Goal: Task Accomplishment & Management: Use online tool/utility

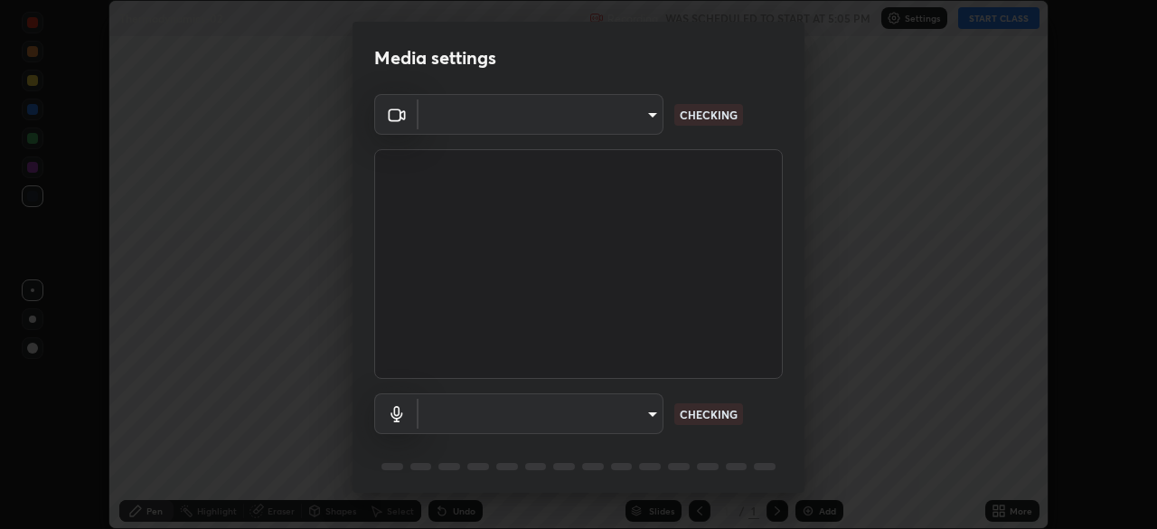
scroll to position [529, 1157]
type input "6dd7f26dd43dc758996b1cf006e2949f7a02bee9d132d5f3f41e5eef0e7c266f"
click at [649, 432] on body "Erase all Thermodynamics-02 Recording WAS SCHEDULED TO START AT 5:05 PM Setting…" at bounding box center [578, 264] width 1157 height 529
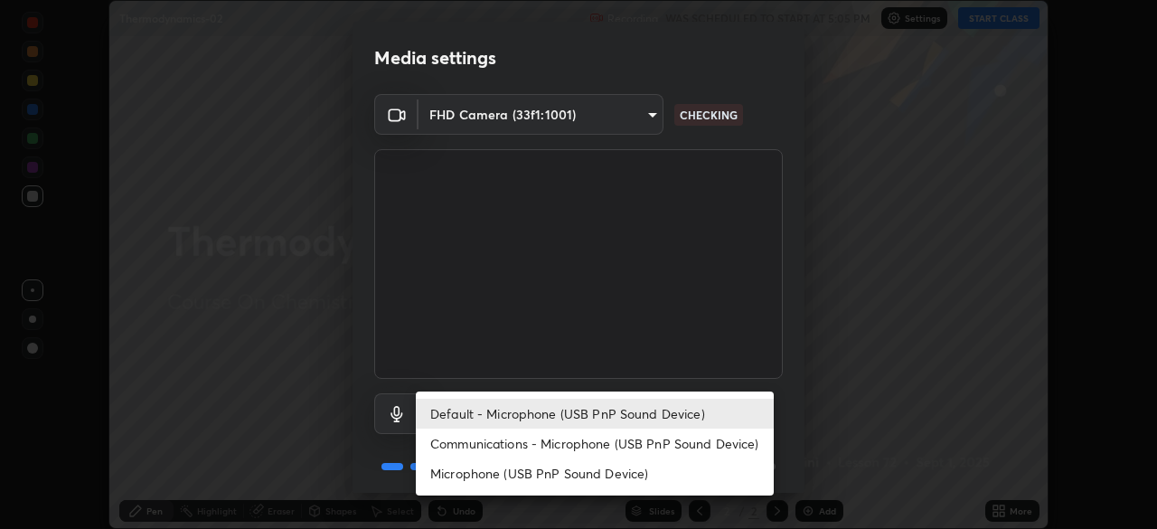
click at [626, 478] on li "Microphone (USB PnP Sound Device)" at bounding box center [595, 473] width 358 height 30
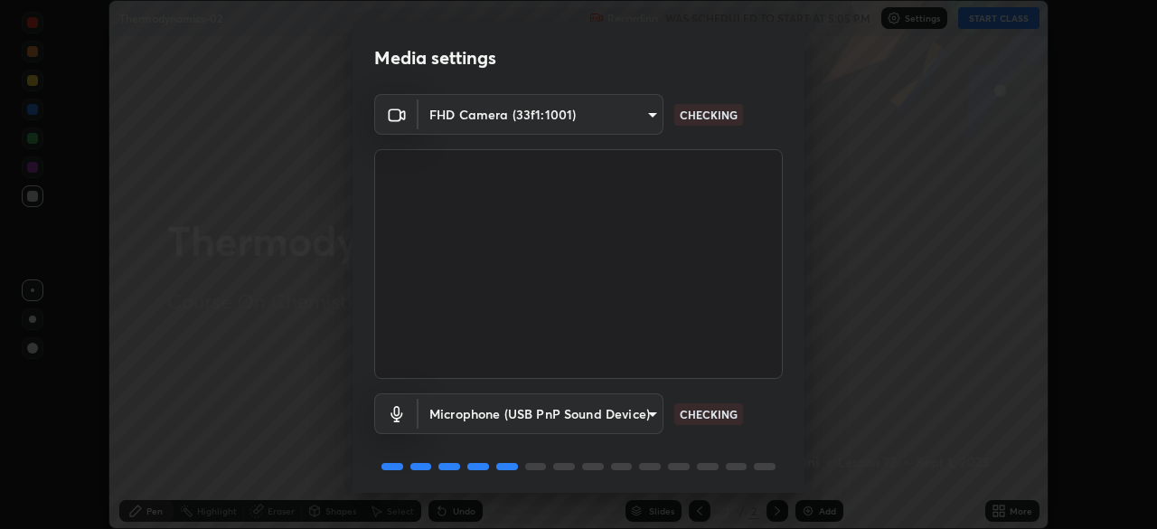
type input "0b0160ef504d69b7311302bd4c7d591407b4c814319dac9a1ab48f999c272d64"
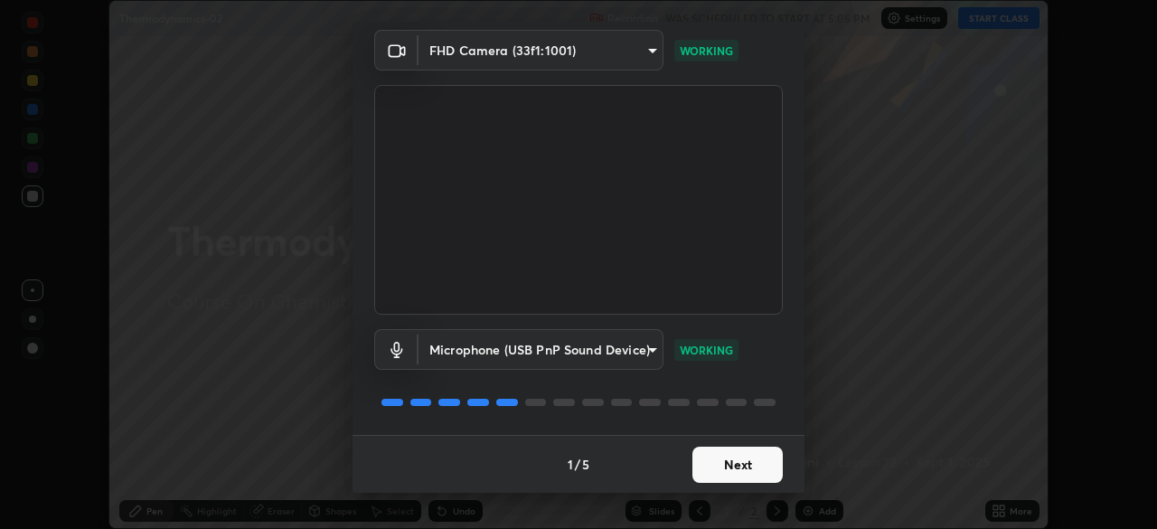
click at [736, 470] on button "Next" at bounding box center [737, 465] width 90 height 36
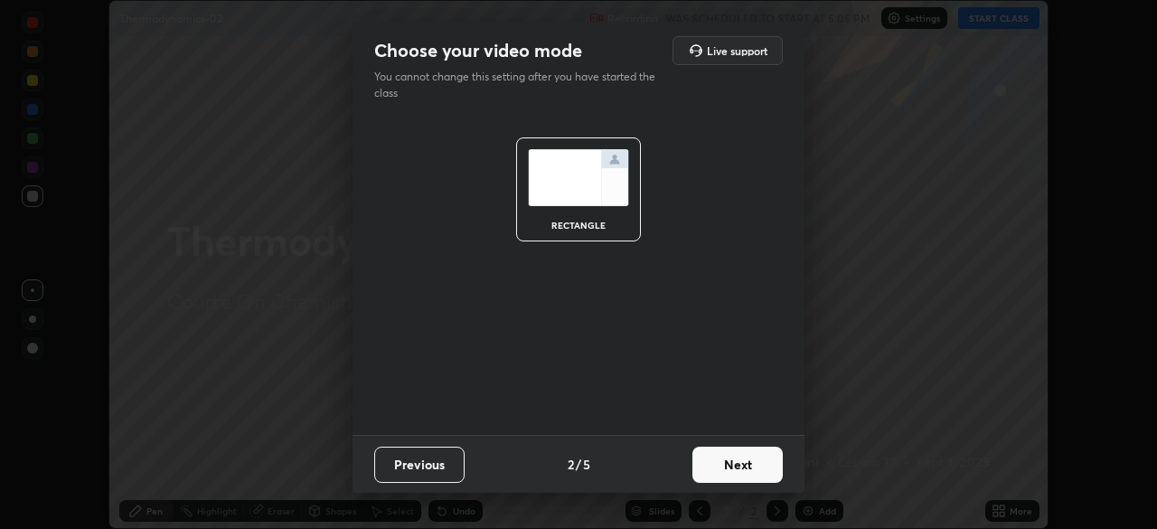
click at [751, 471] on button "Next" at bounding box center [737, 465] width 90 height 36
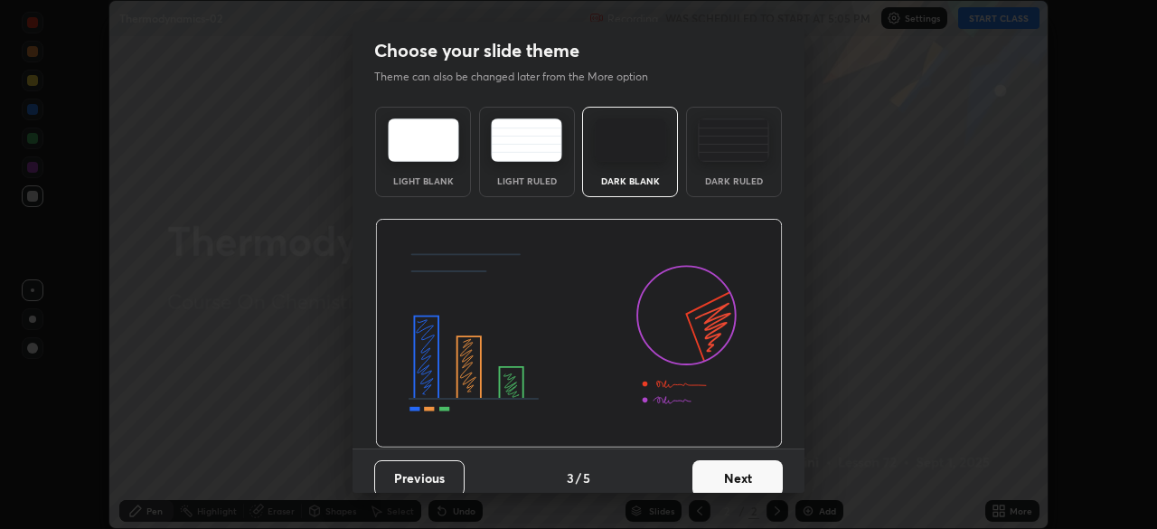
click at [771, 472] on button "Next" at bounding box center [737, 478] width 90 height 36
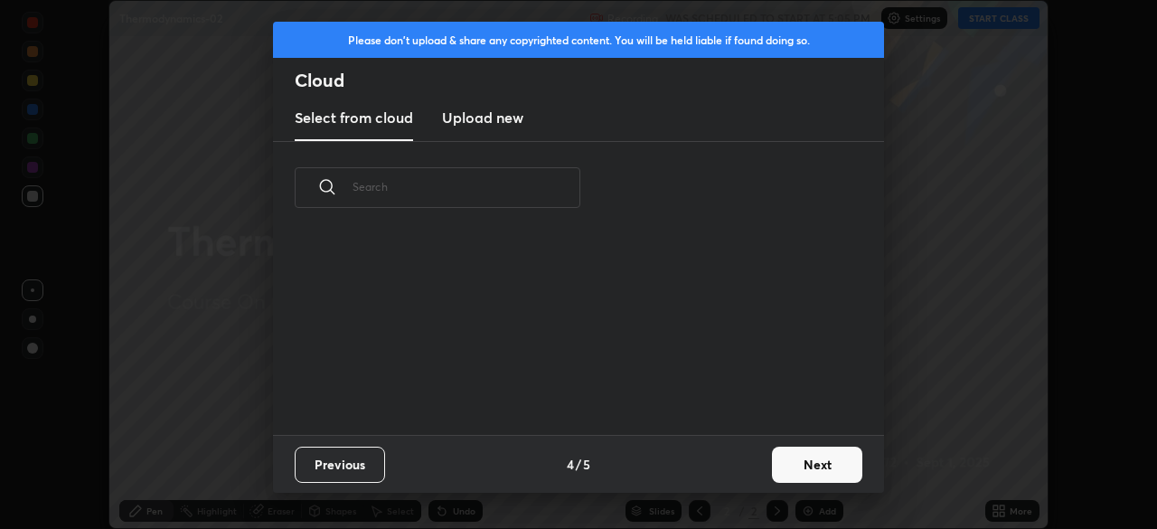
click at [801, 479] on button "Next" at bounding box center [817, 465] width 90 height 36
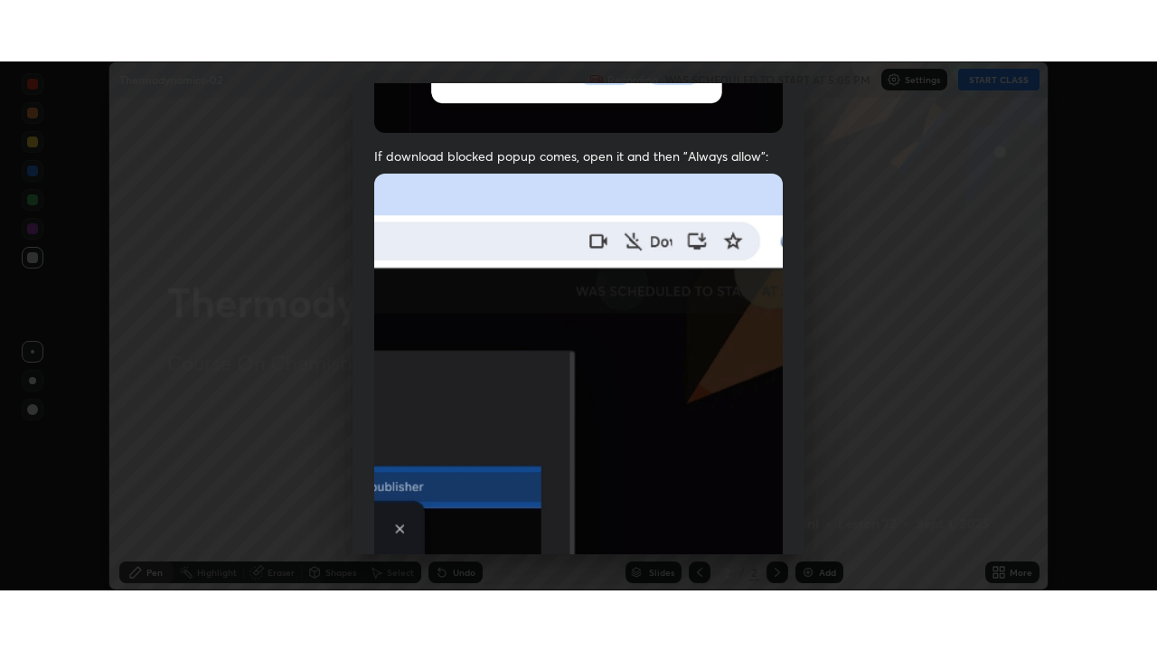
scroll to position [433, 0]
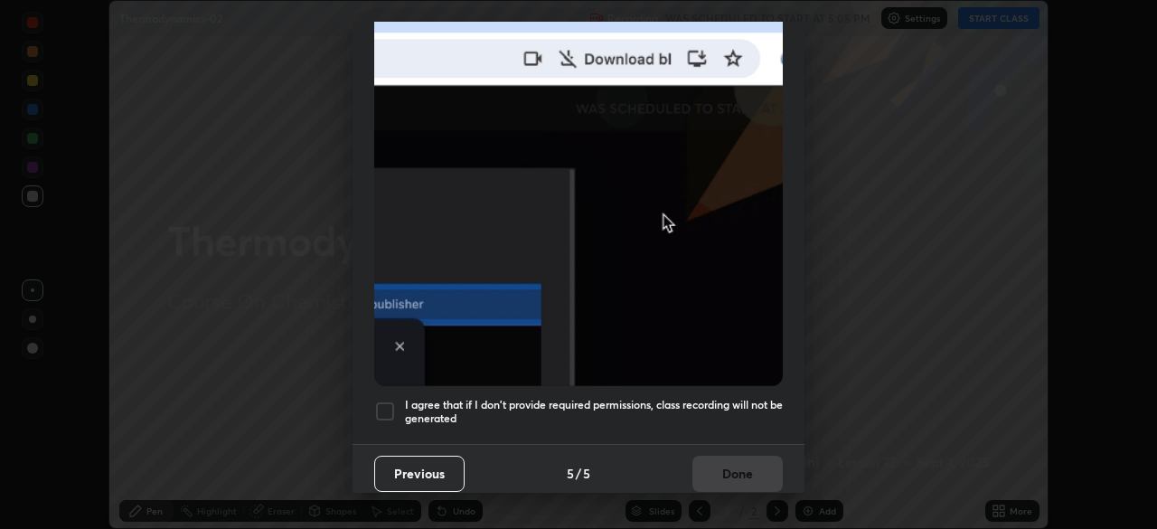
click at [675, 414] on h5 "I agree that if I don't provide required permissions, class recording will not …" at bounding box center [594, 412] width 378 height 28
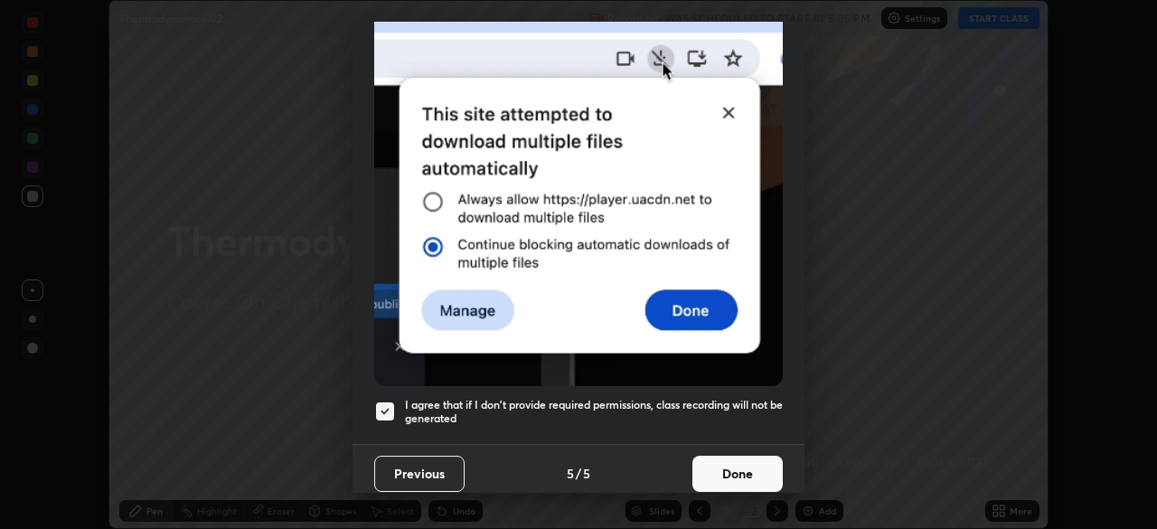
click at [728, 472] on button "Done" at bounding box center [737, 474] width 90 height 36
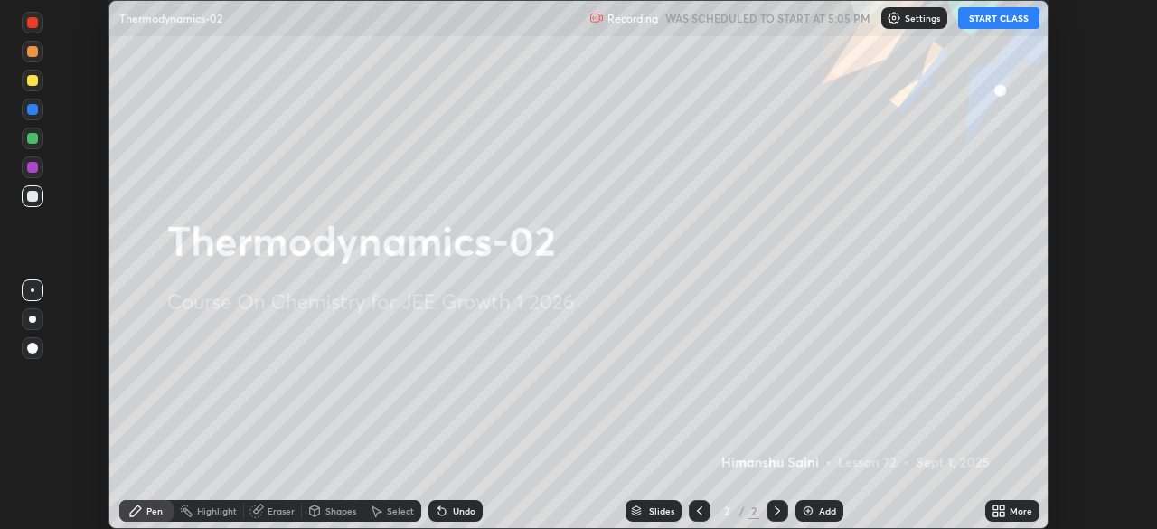
click at [995, 513] on icon at bounding box center [995, 514] width 5 height 5
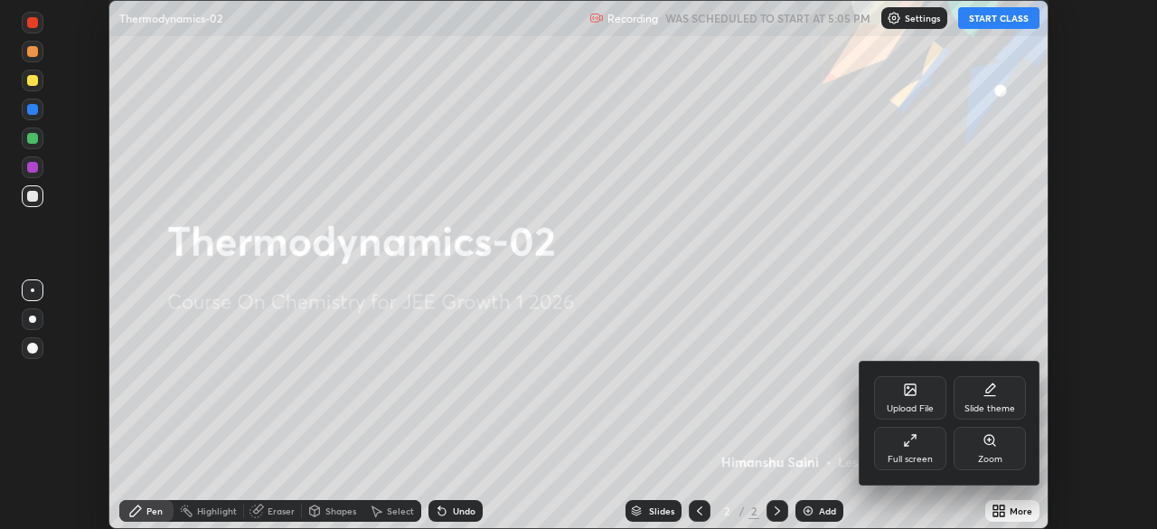
click at [914, 458] on div "Full screen" at bounding box center [910, 459] width 45 height 9
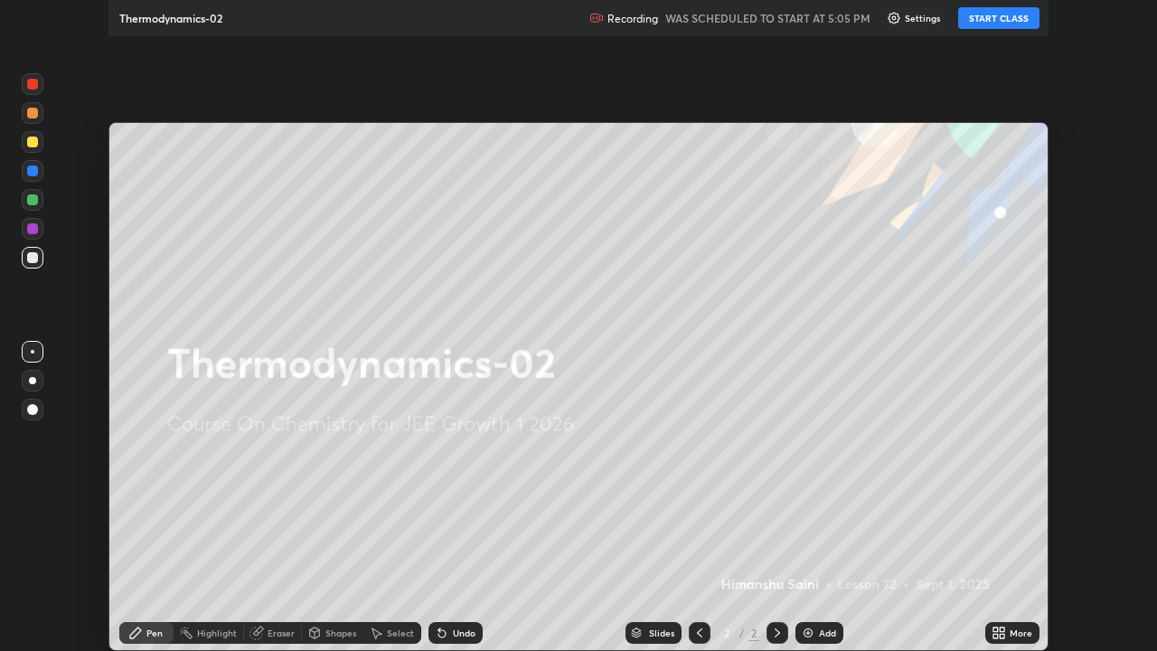
scroll to position [651, 1157]
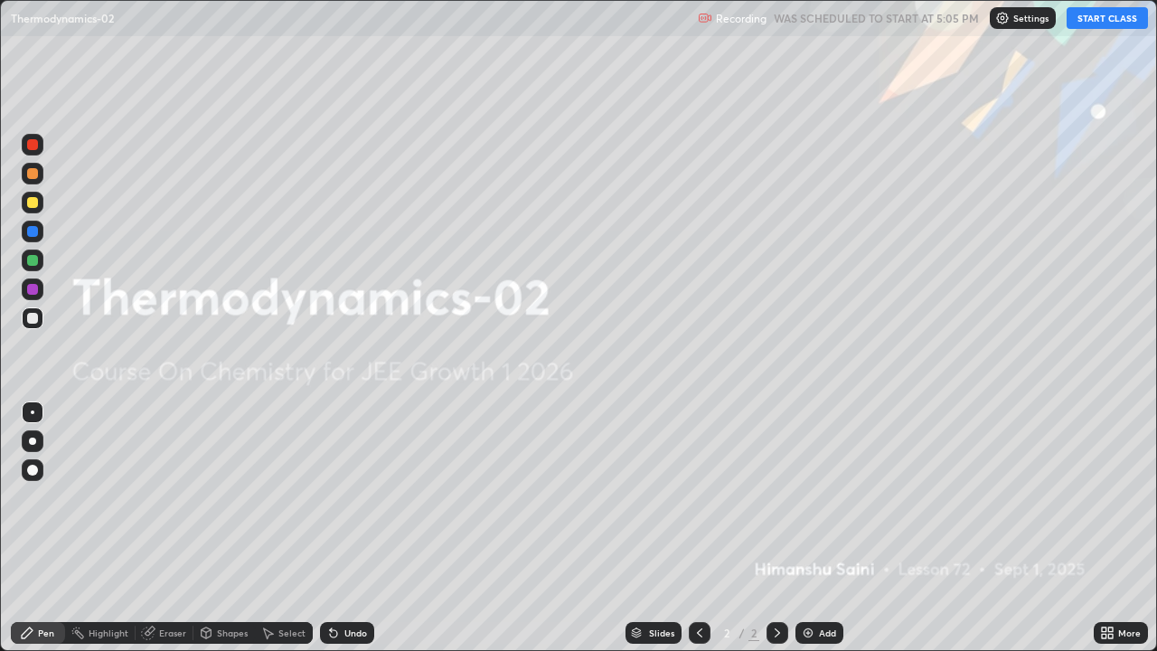
click at [1113, 20] on button "START CLASS" at bounding box center [1107, 18] width 81 height 22
click at [814, 528] on div "Add" at bounding box center [819, 633] width 48 height 22
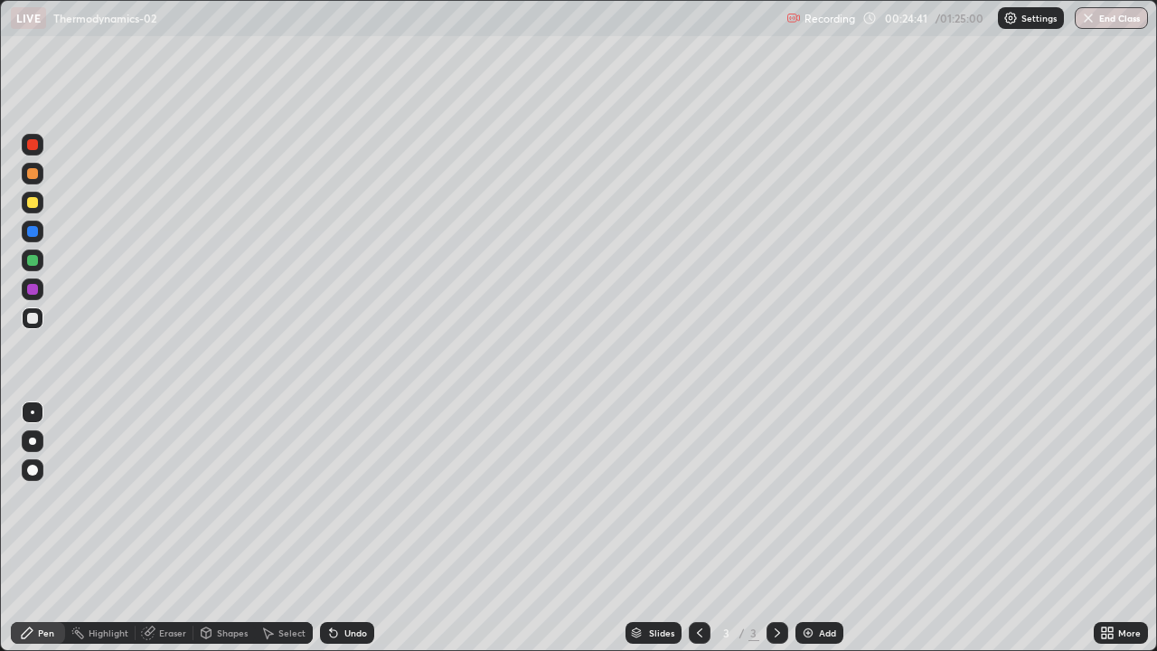
click at [27, 472] on div at bounding box center [32, 470] width 11 height 11
click at [33, 203] on div at bounding box center [32, 202] width 11 height 11
click at [40, 528] on div "Pen" at bounding box center [38, 633] width 54 height 22
click at [24, 322] on div at bounding box center [33, 318] width 22 height 22
click at [25, 204] on div at bounding box center [33, 203] width 22 height 22
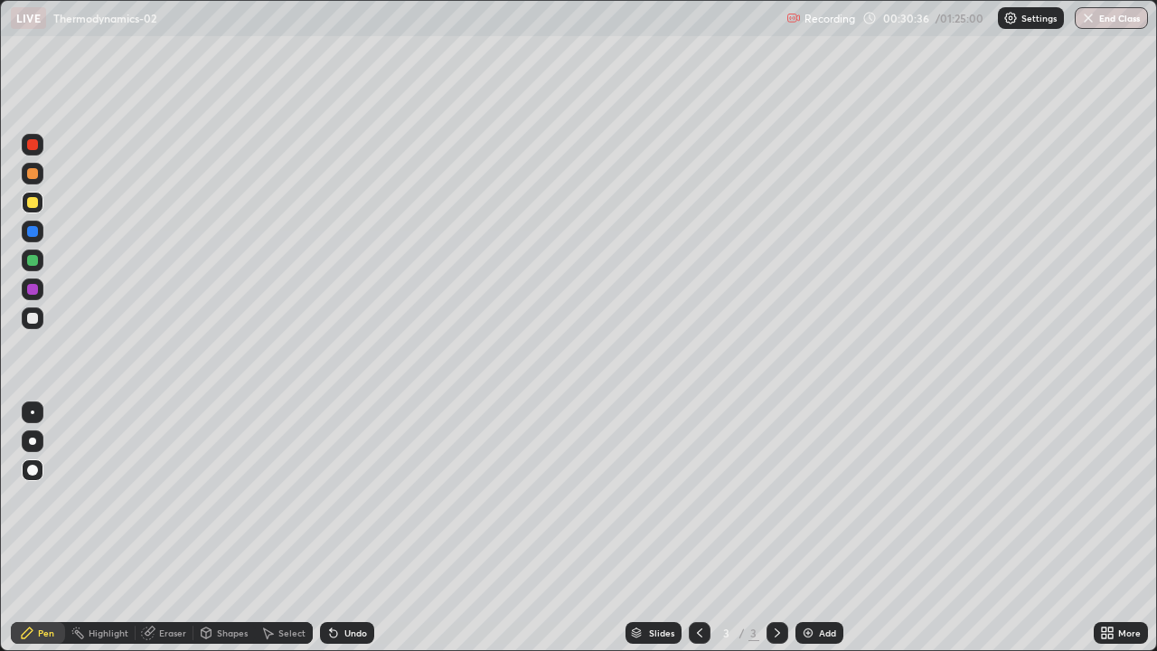
click at [32, 174] on div at bounding box center [32, 173] width 11 height 11
click at [57, 528] on div "Pen" at bounding box center [38, 633] width 54 height 22
click at [33, 319] on div at bounding box center [32, 318] width 11 height 11
click at [27, 198] on div at bounding box center [32, 202] width 11 height 11
click at [689, 528] on div at bounding box center [700, 633] width 22 height 22
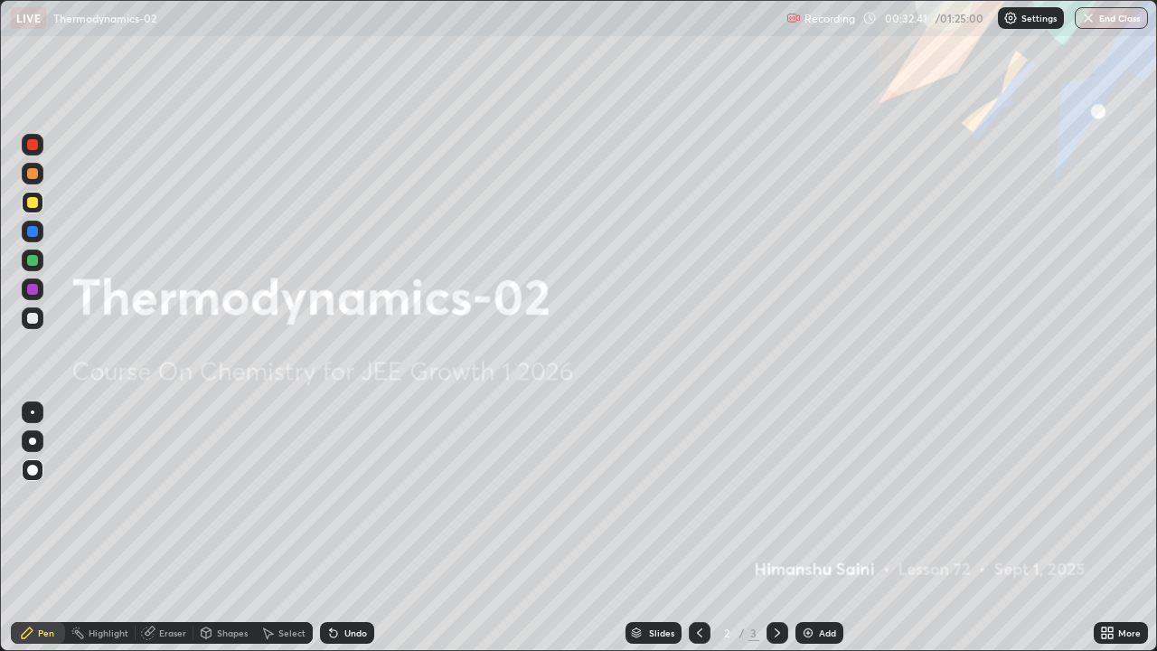
click at [776, 528] on icon at bounding box center [777, 633] width 14 height 14
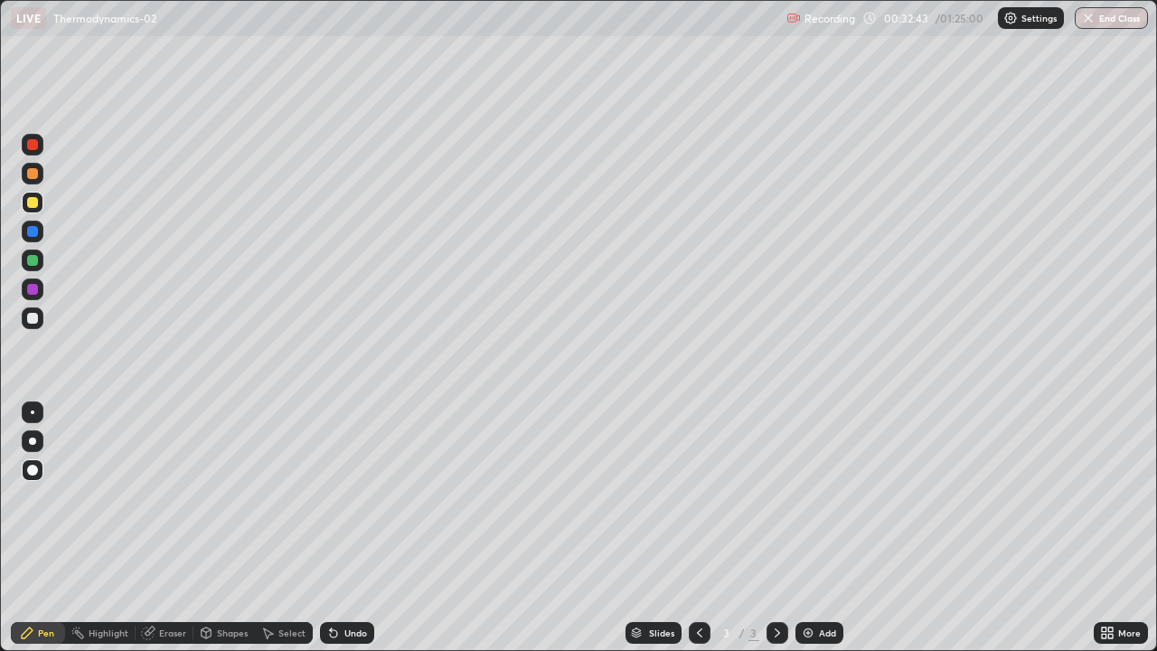
click at [35, 173] on div at bounding box center [32, 173] width 11 height 11
click at [148, 528] on icon at bounding box center [148, 633] width 12 height 12
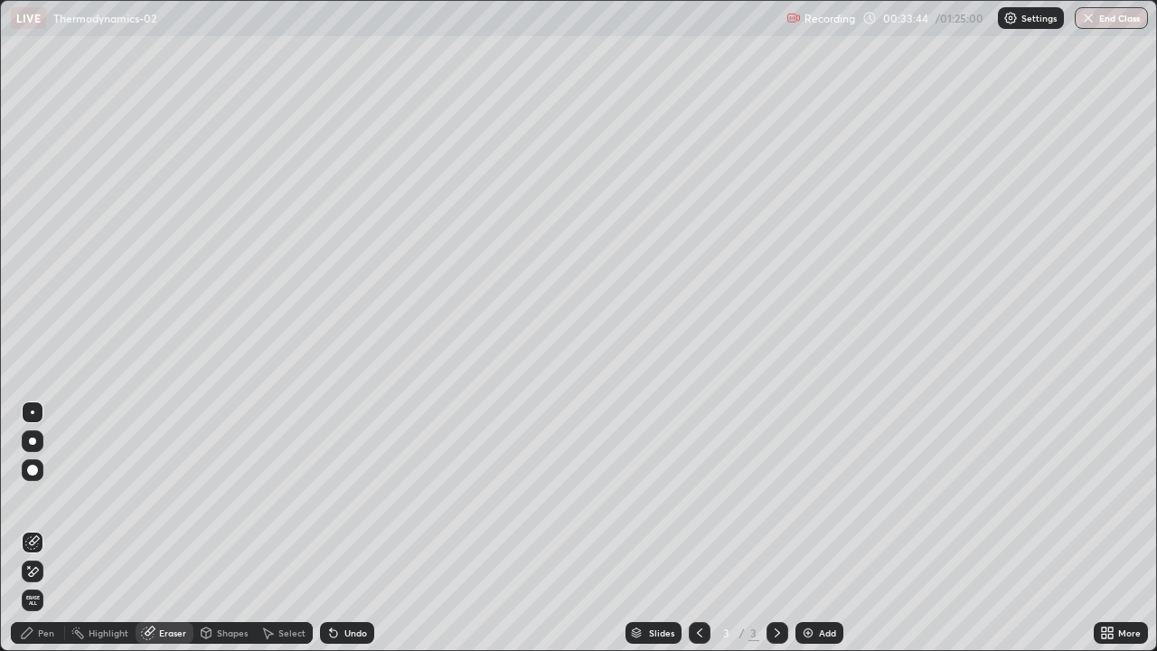
click at [29, 528] on icon at bounding box center [27, 632] width 11 height 11
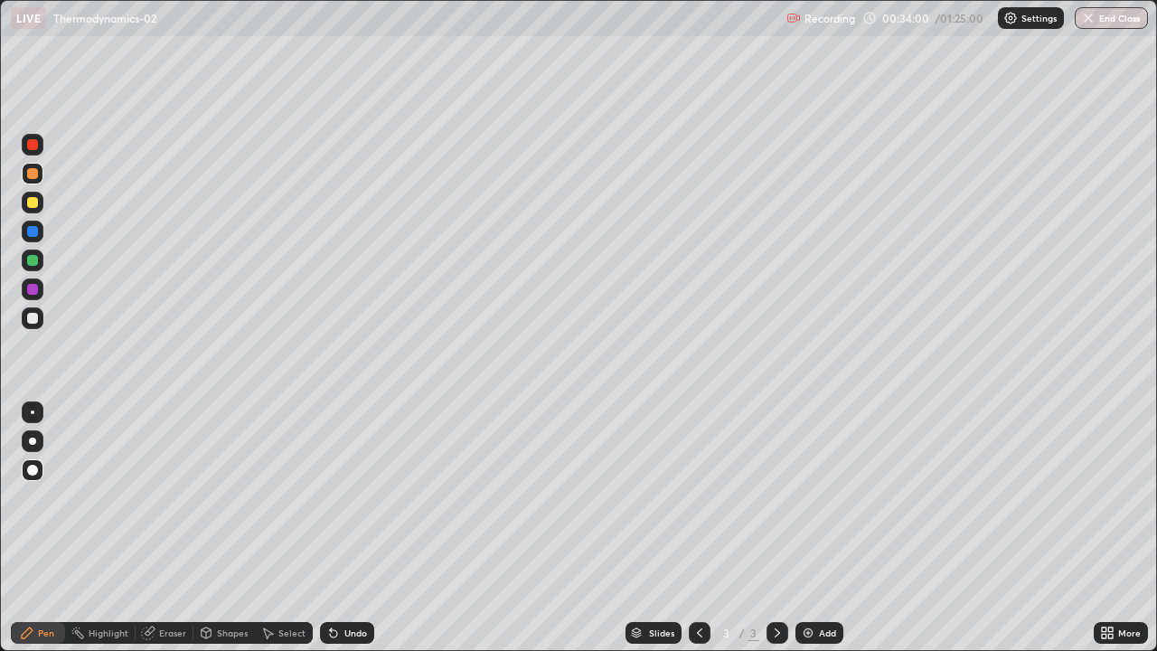
click at [33, 528] on div "Pen" at bounding box center [38, 633] width 54 height 22
click at [39, 328] on div at bounding box center [33, 318] width 22 height 29
click at [33, 528] on icon at bounding box center [27, 633] width 14 height 14
click at [35, 202] on div at bounding box center [32, 202] width 11 height 11
click at [30, 202] on div at bounding box center [32, 202] width 11 height 11
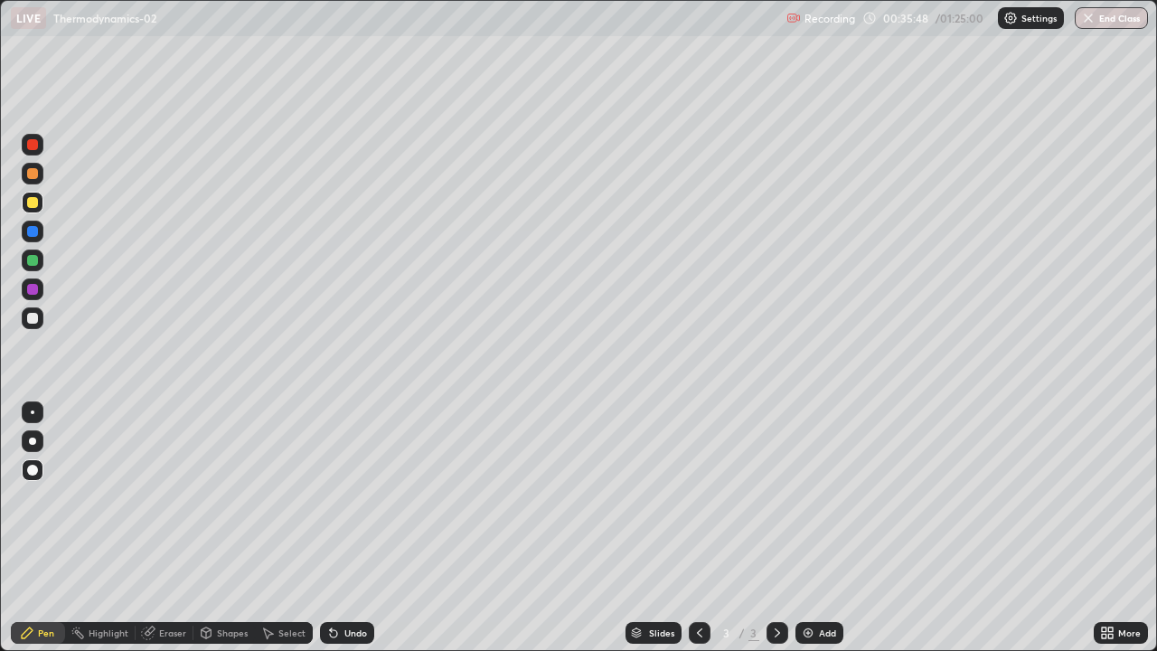
click at [33, 325] on div at bounding box center [33, 318] width 22 height 22
click at [32, 236] on div at bounding box center [32, 231] width 11 height 11
click at [827, 528] on div "Add" at bounding box center [827, 632] width 17 height 9
click at [229, 528] on div "Shapes" at bounding box center [223, 633] width 61 height 22
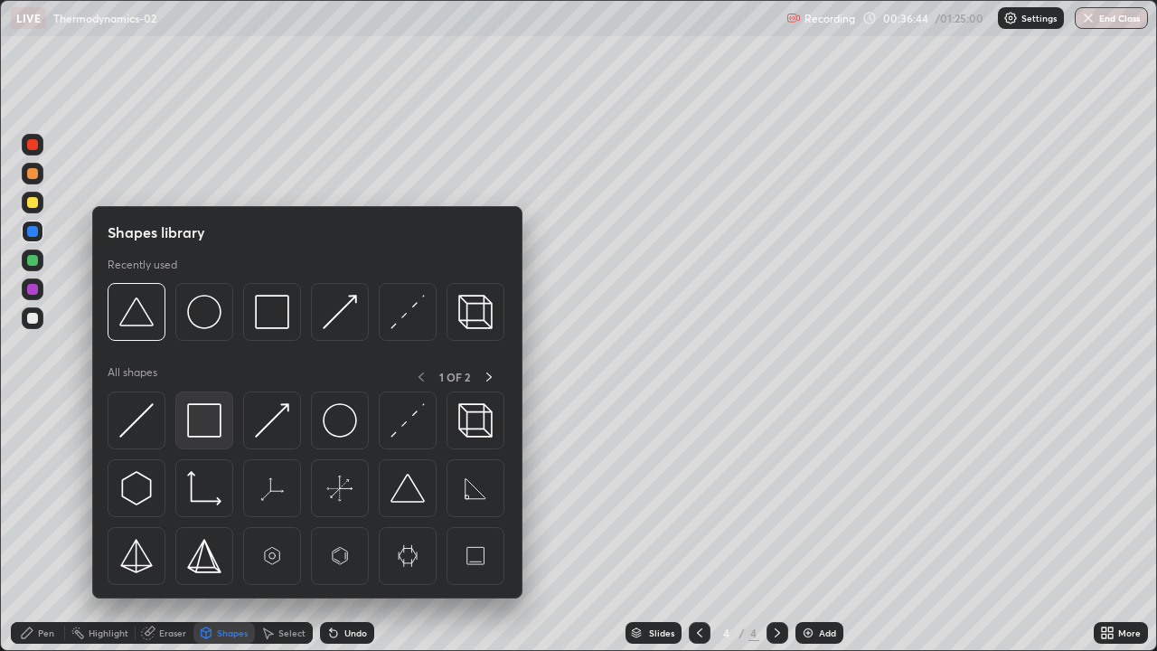
click at [202, 423] on img at bounding box center [204, 420] width 34 height 34
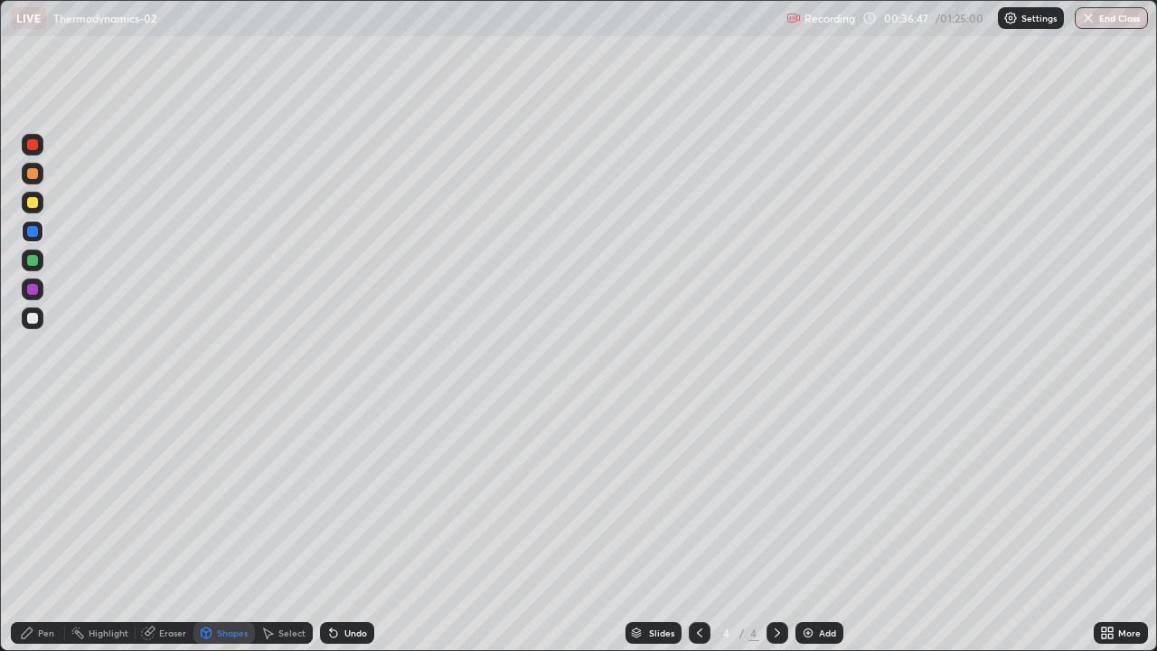
click at [222, 528] on div "Shapes" at bounding box center [232, 632] width 31 height 9
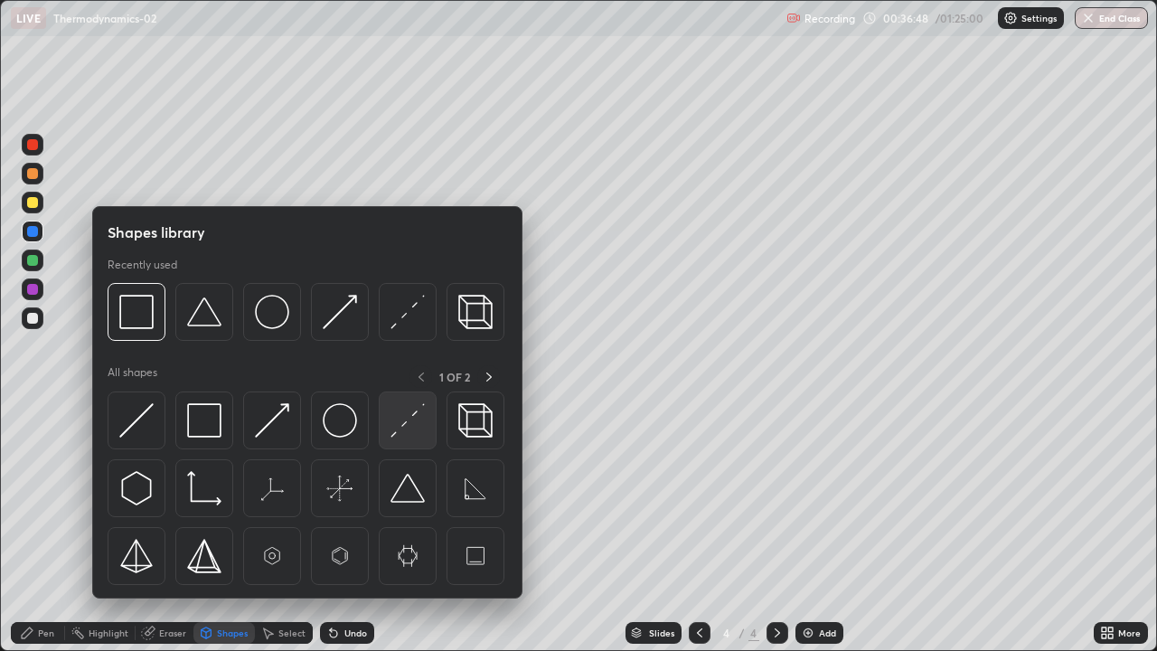
click at [401, 435] on img at bounding box center [408, 420] width 34 height 34
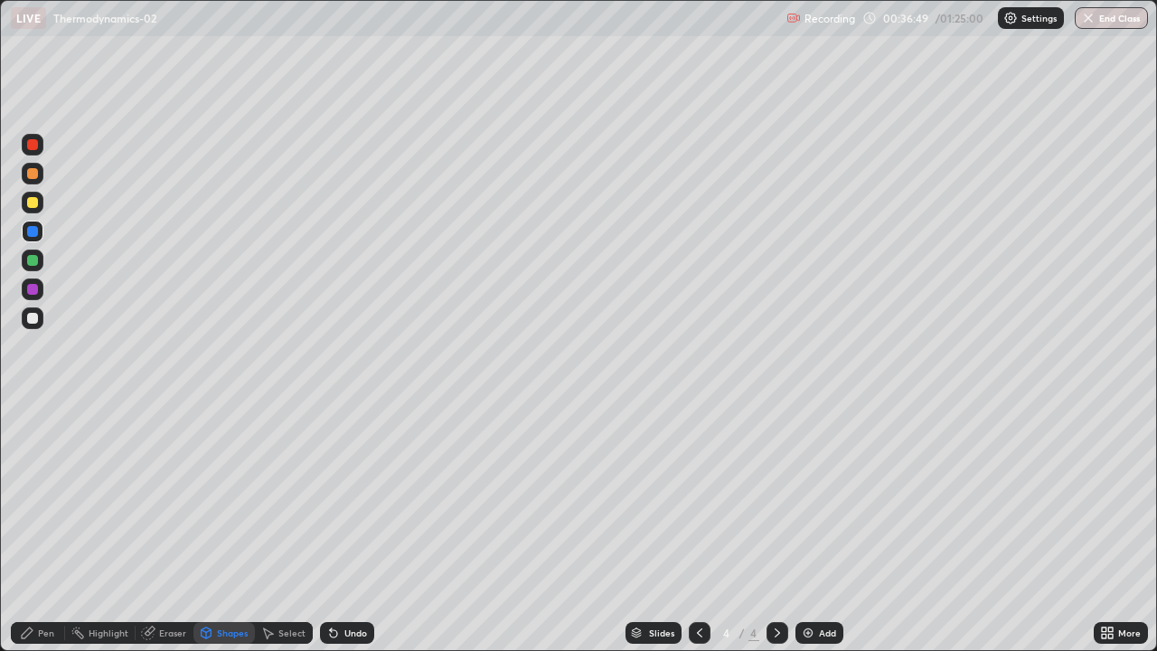
click at [31, 318] on div at bounding box center [32, 318] width 11 height 11
click at [169, 528] on div "Eraser" at bounding box center [165, 633] width 58 height 22
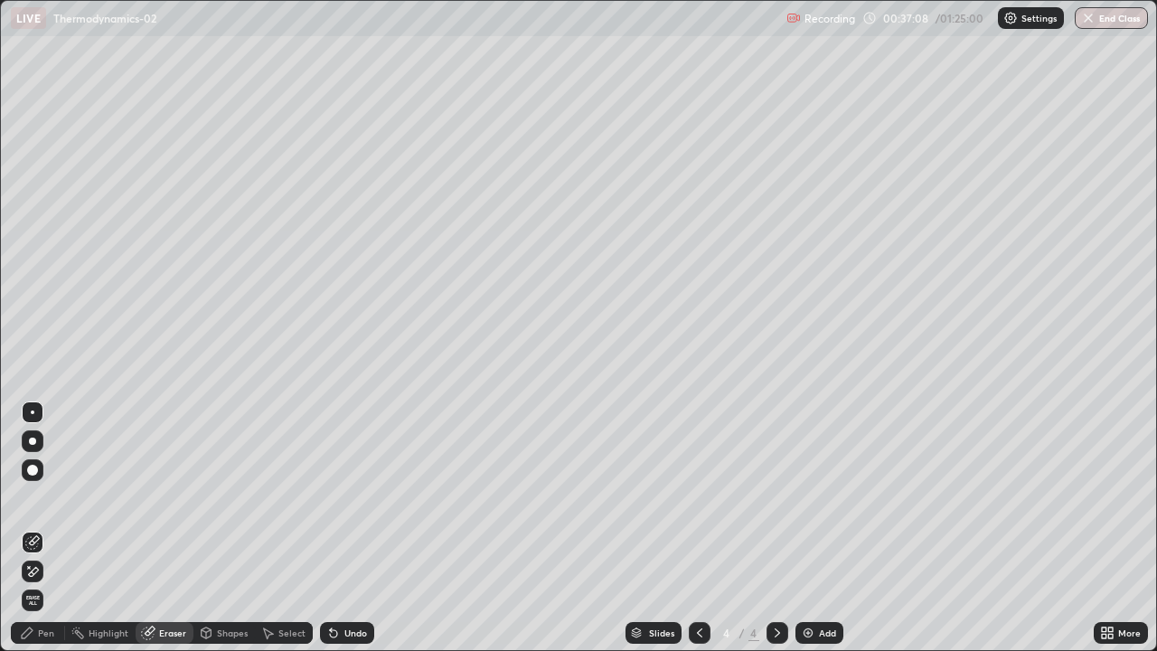
click at [47, 528] on div "Pen" at bounding box center [38, 633] width 54 height 22
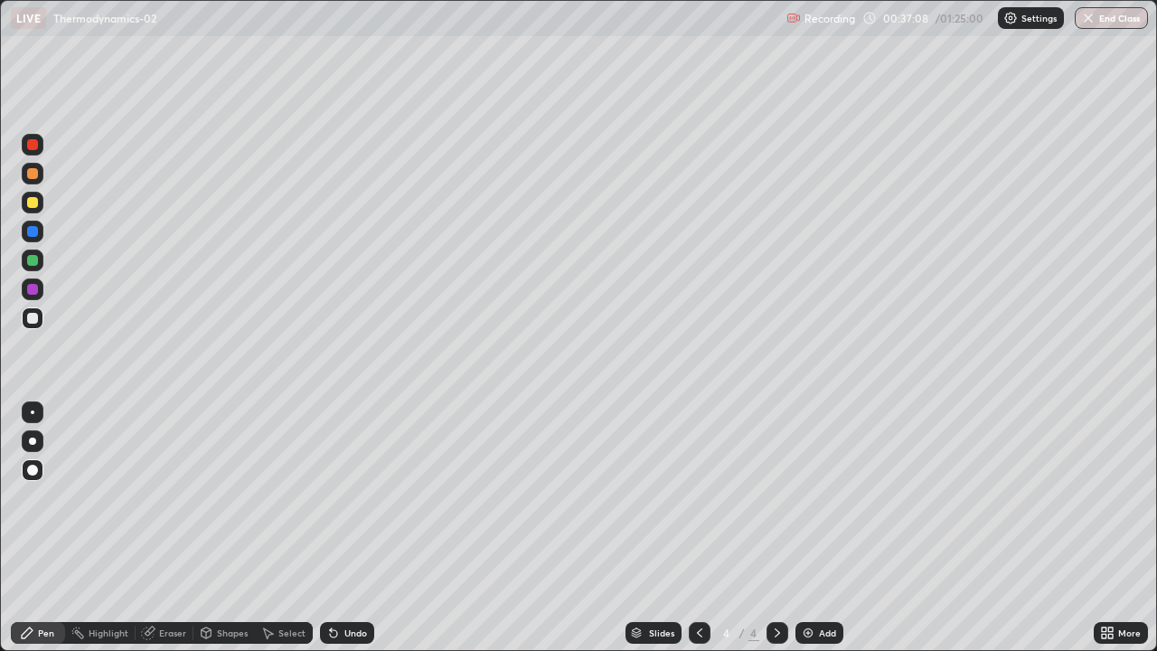
click at [228, 528] on div "Shapes" at bounding box center [223, 633] width 61 height 22
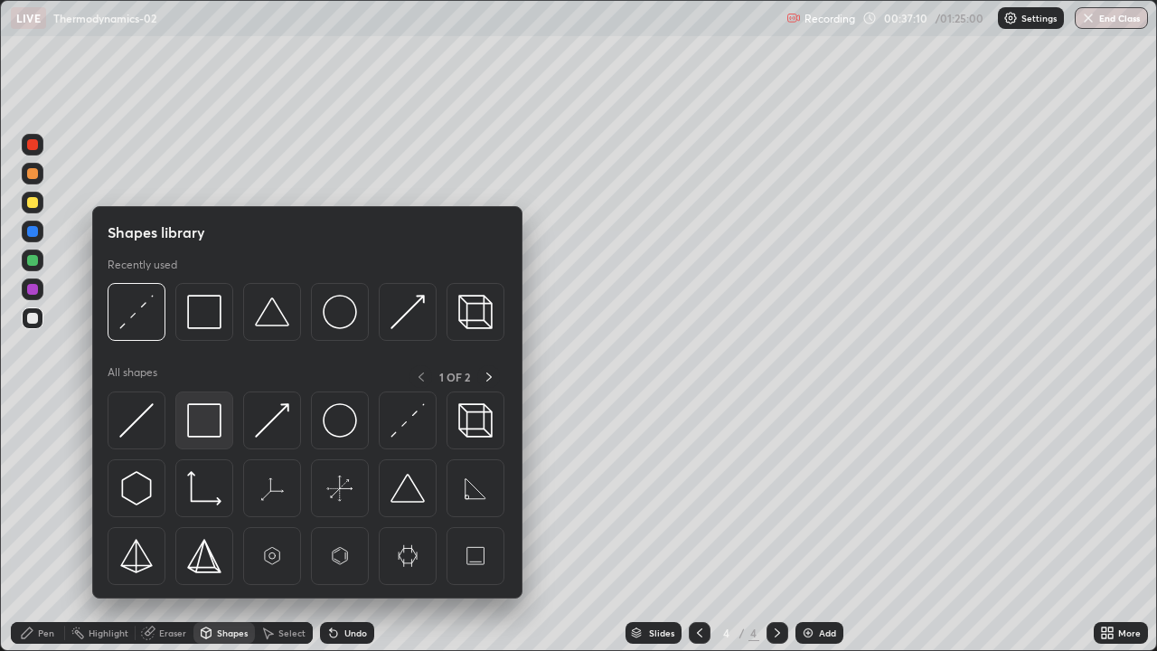
click at [203, 430] on img at bounding box center [204, 420] width 34 height 34
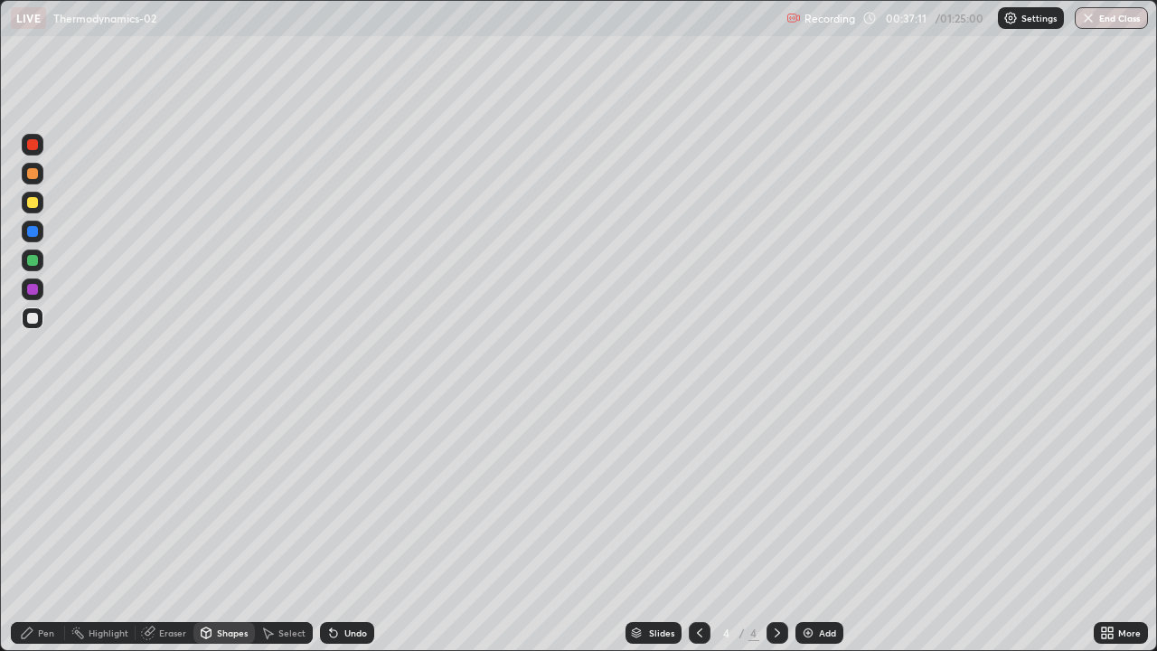
click at [36, 259] on div at bounding box center [32, 260] width 11 height 11
click at [176, 528] on div "Eraser" at bounding box center [172, 632] width 27 height 9
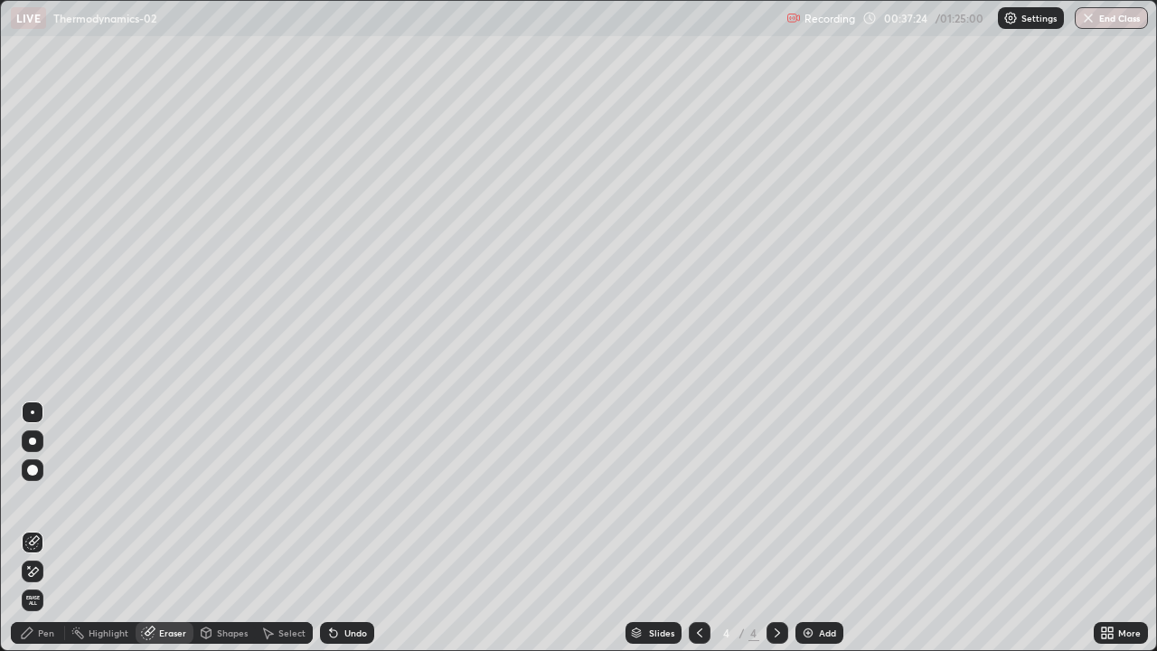
click at [223, 528] on div "Shapes" at bounding box center [223, 633] width 61 height 22
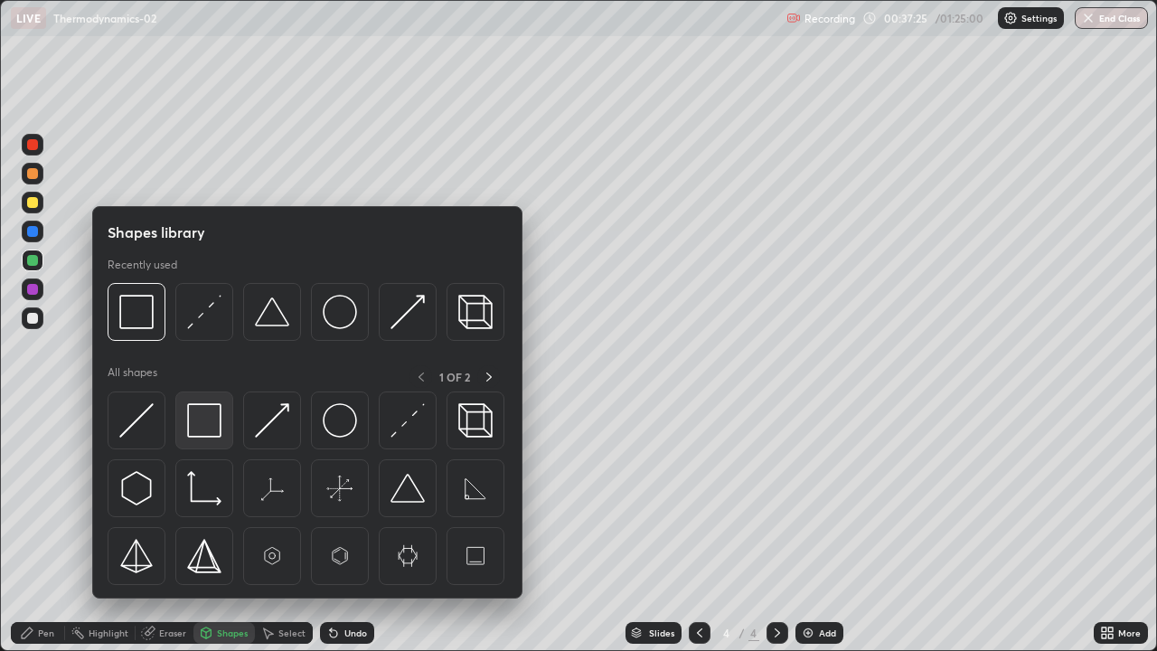
click at [214, 427] on img at bounding box center [204, 420] width 34 height 34
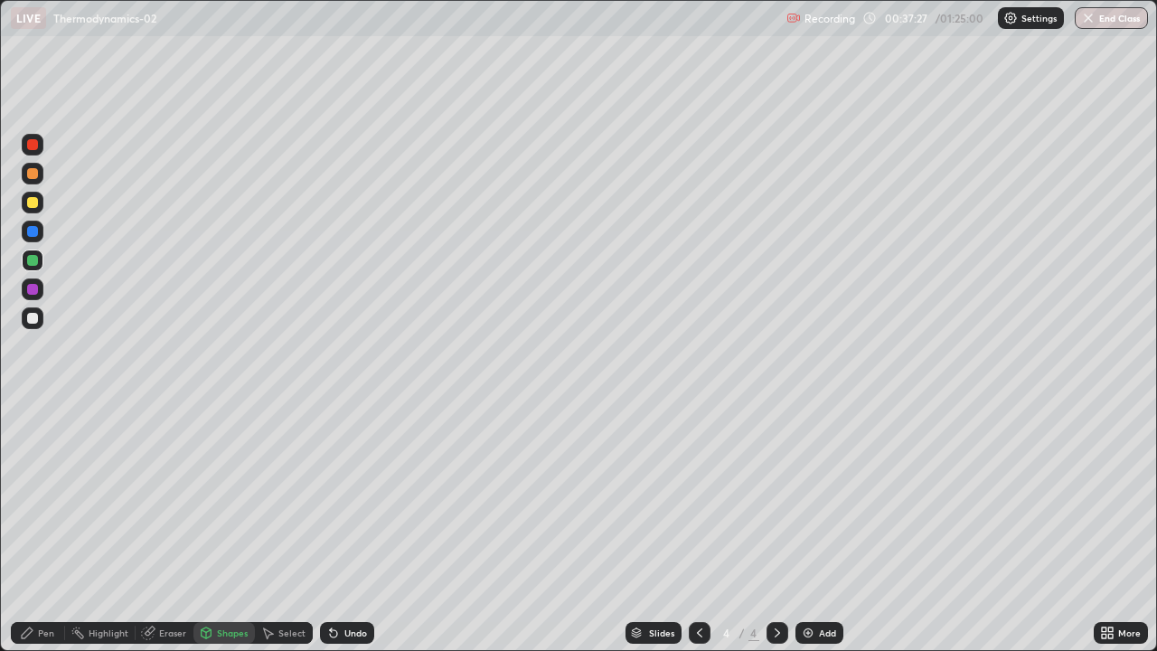
click at [34, 204] on div at bounding box center [32, 202] width 11 height 11
click at [362, 528] on div "Undo" at bounding box center [347, 633] width 54 height 22
click at [238, 528] on div "Shapes" at bounding box center [232, 632] width 31 height 9
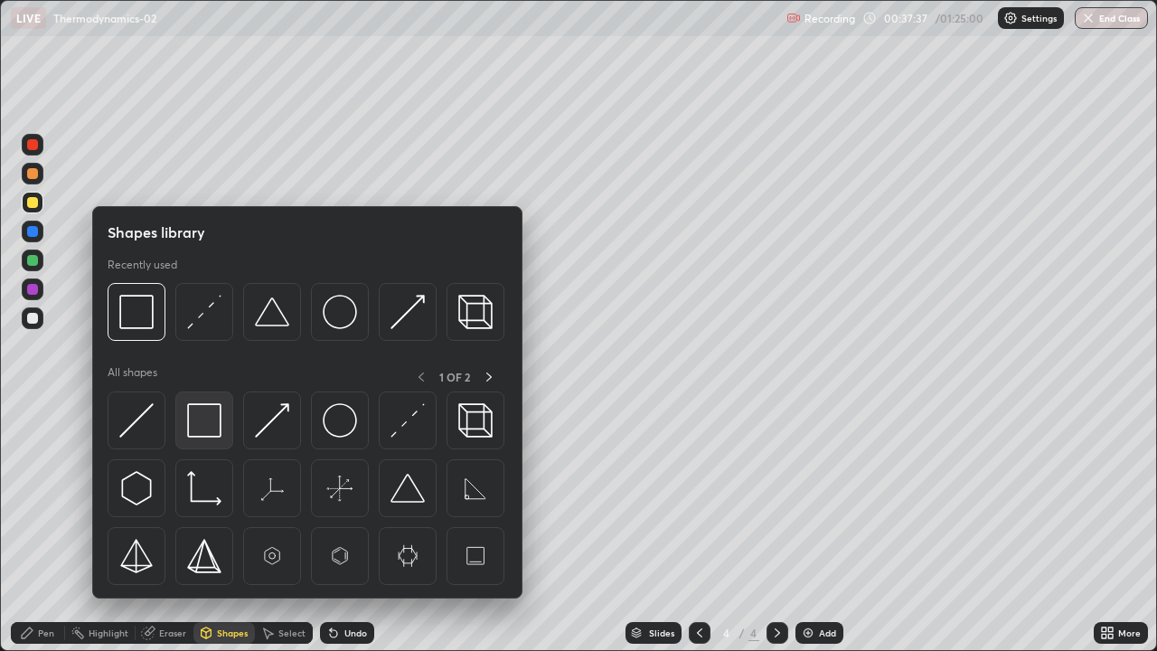
click at [207, 433] on img at bounding box center [204, 420] width 34 height 34
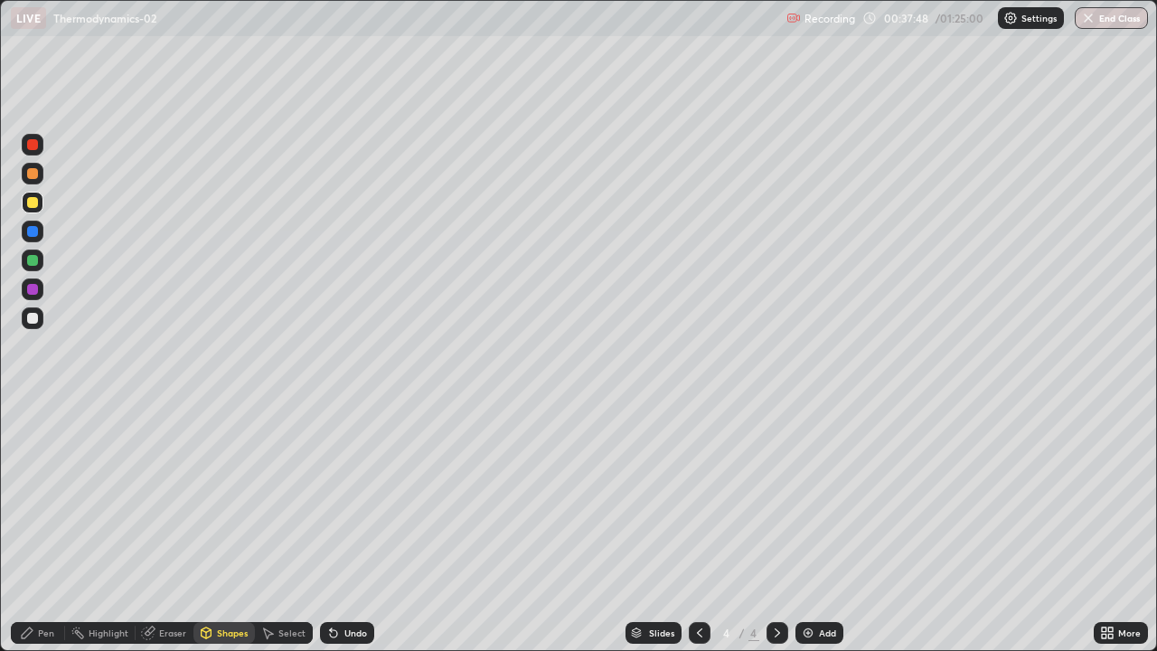
click at [45, 528] on div "Pen" at bounding box center [46, 632] width 16 height 9
click at [33, 317] on div at bounding box center [32, 318] width 11 height 11
click at [171, 528] on div "Eraser" at bounding box center [172, 632] width 27 height 9
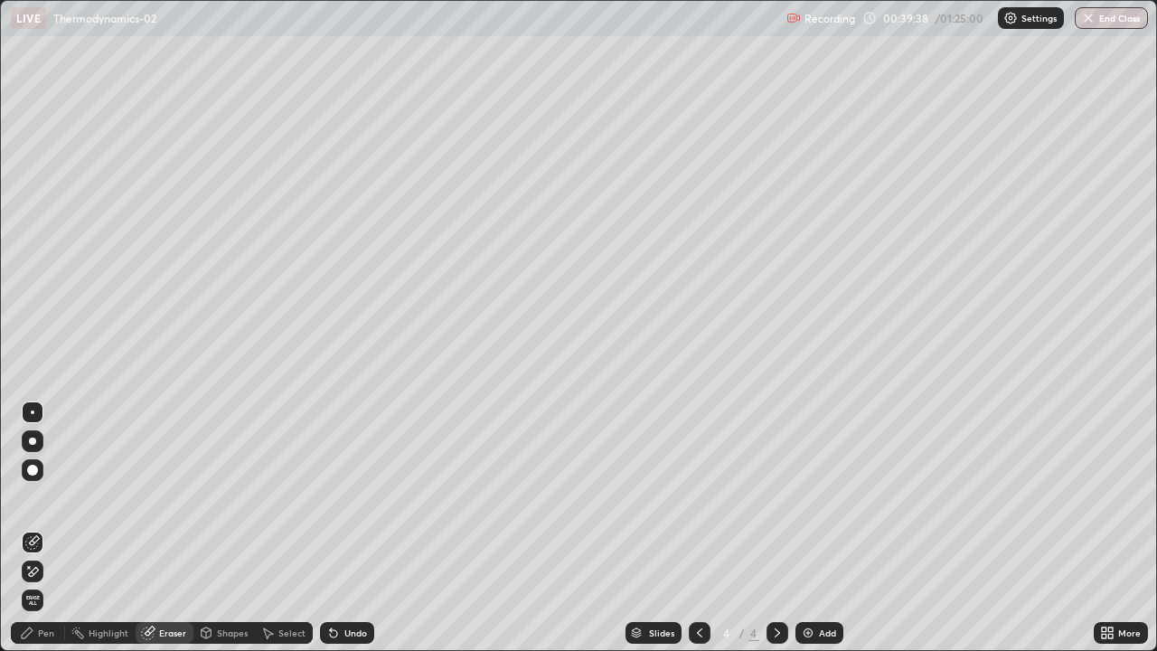
click at [52, 528] on div "Pen" at bounding box center [38, 633] width 54 height 22
click at [48, 528] on div "Pen" at bounding box center [38, 633] width 54 height 22
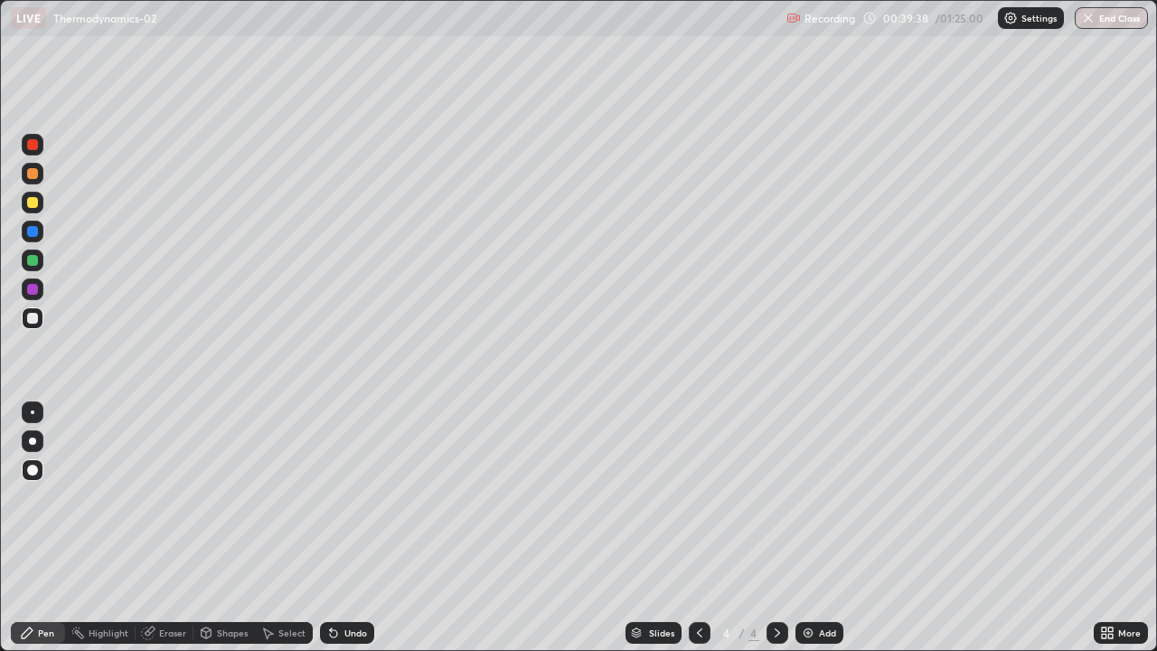
click at [42, 528] on div "Pen" at bounding box center [46, 632] width 16 height 9
click at [29, 231] on div at bounding box center [32, 231] width 11 height 11
click at [34, 322] on div at bounding box center [32, 318] width 11 height 11
click at [213, 528] on div "Shapes" at bounding box center [223, 633] width 61 height 22
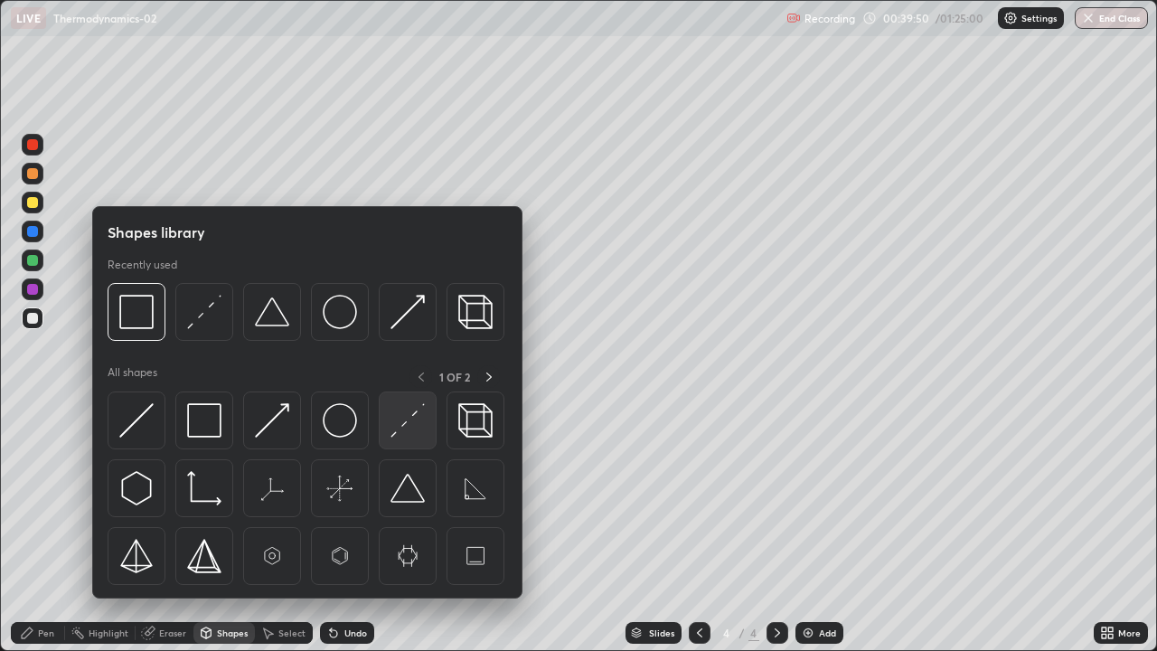
click at [400, 440] on div at bounding box center [408, 420] width 58 height 58
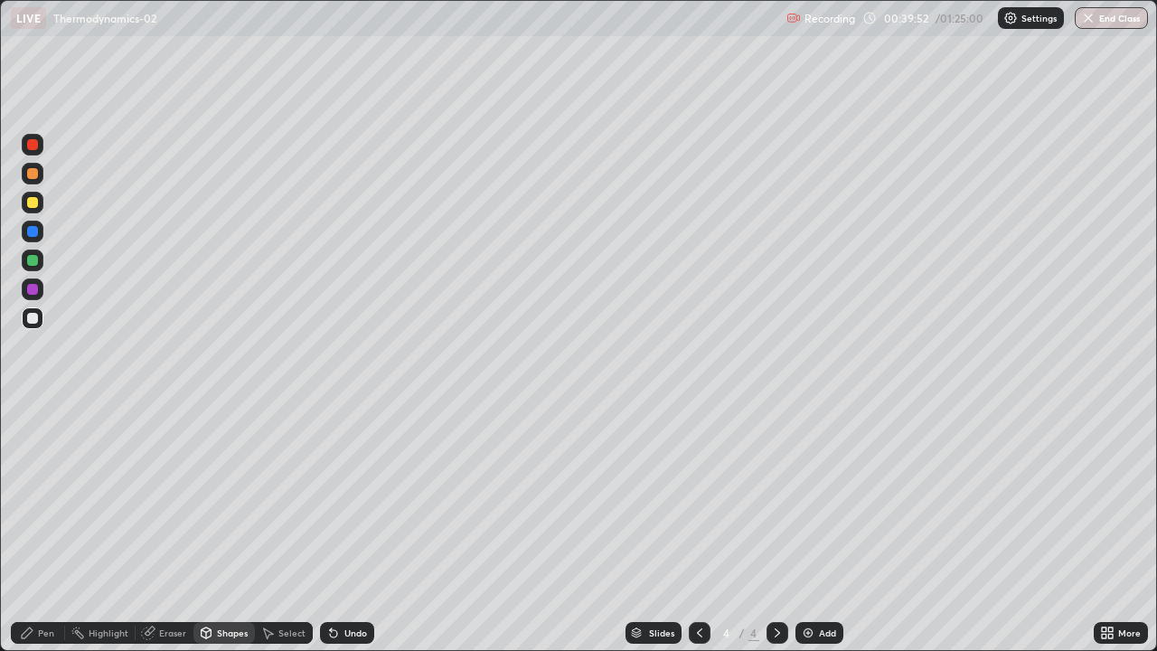
click at [33, 234] on div at bounding box center [32, 231] width 11 height 11
click at [334, 528] on icon at bounding box center [333, 633] width 7 height 7
click at [215, 528] on div "Shapes" at bounding box center [223, 633] width 61 height 22
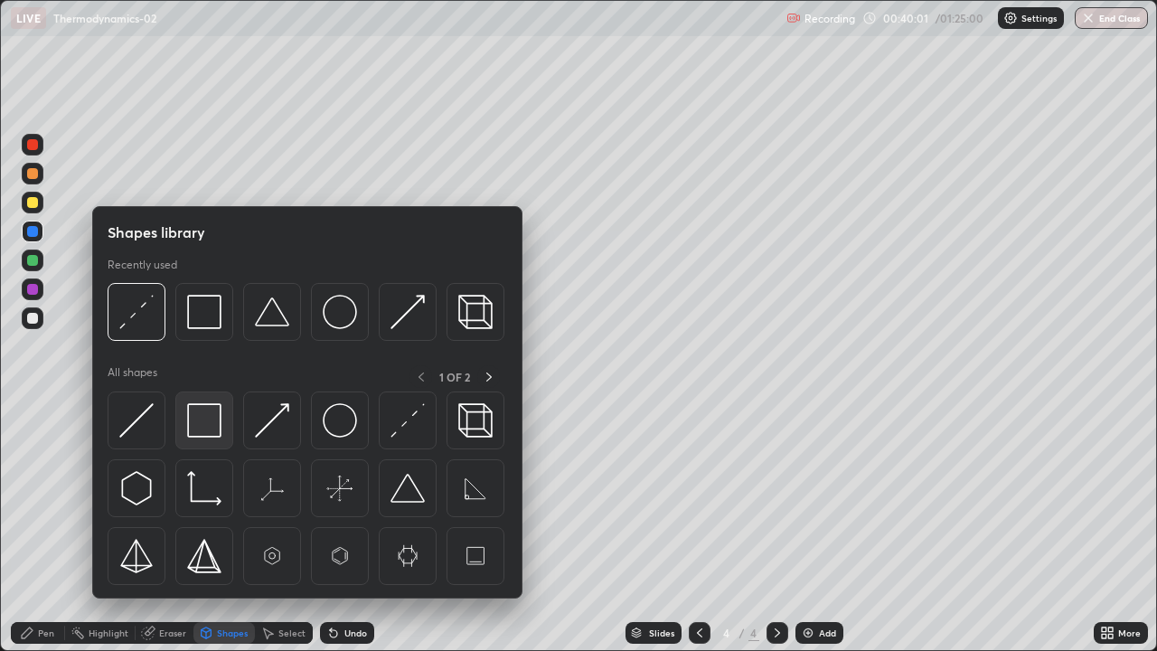
click at [196, 429] on img at bounding box center [204, 420] width 34 height 34
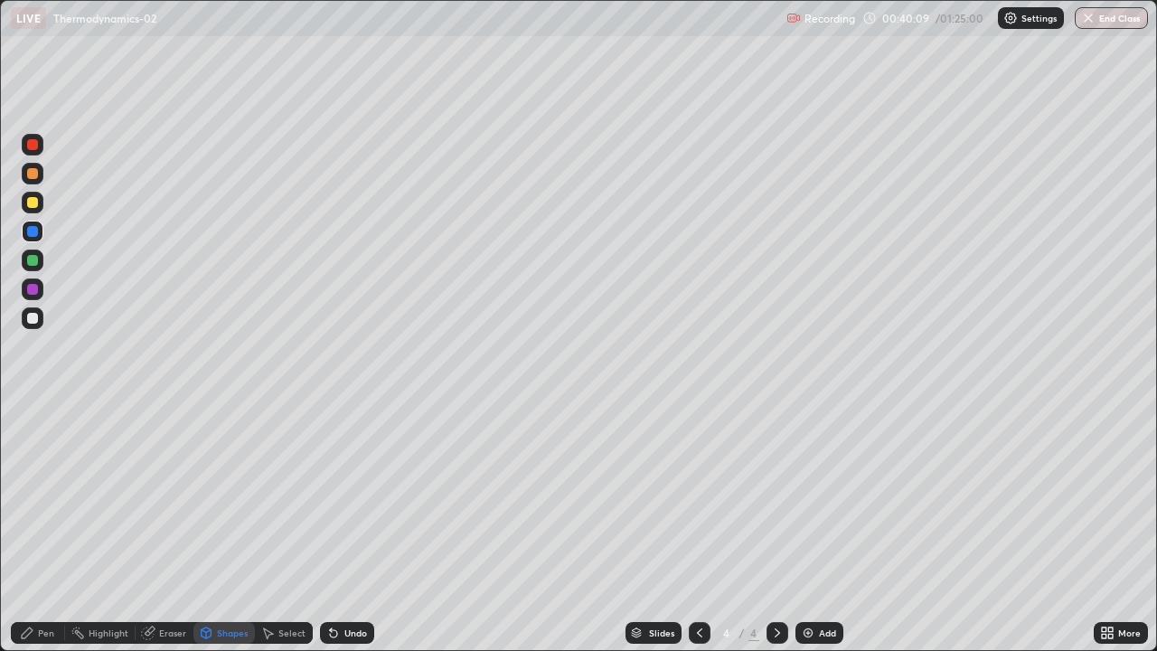
click at [38, 528] on div "Pen" at bounding box center [46, 632] width 16 height 9
click at [33, 257] on div at bounding box center [32, 260] width 11 height 11
click at [30, 528] on icon at bounding box center [27, 633] width 14 height 14
click at [33, 317] on div at bounding box center [32, 318] width 11 height 11
click at [33, 261] on div at bounding box center [32, 260] width 11 height 11
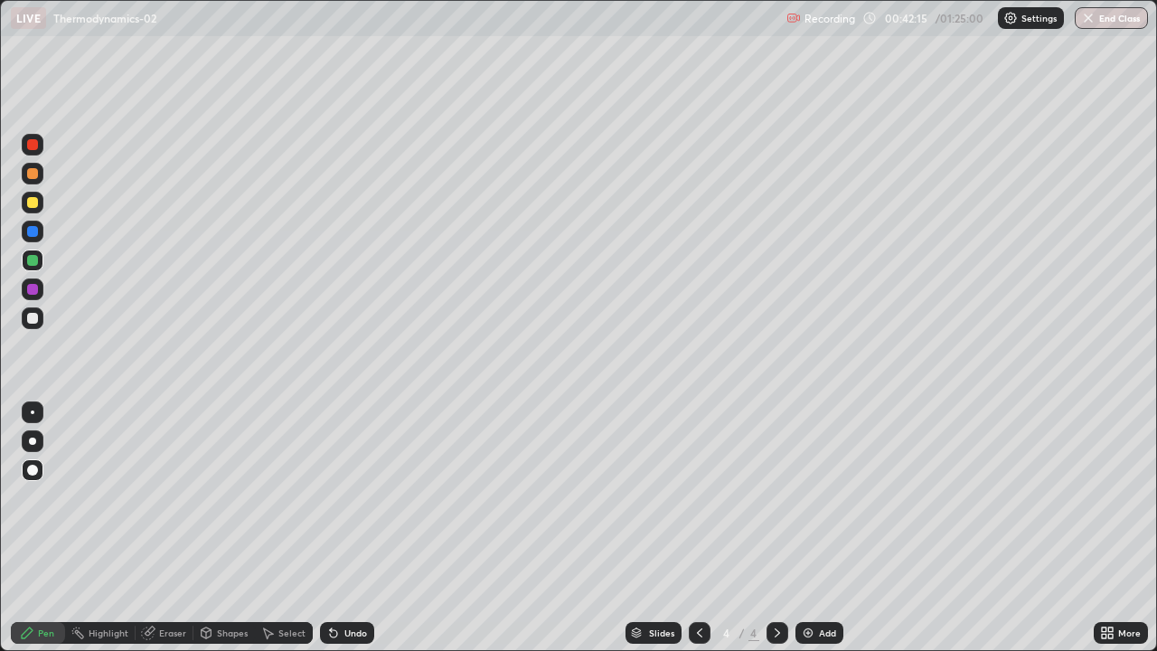
click at [31, 202] on div at bounding box center [32, 202] width 11 height 11
click at [159, 528] on div "Eraser" at bounding box center [172, 632] width 27 height 9
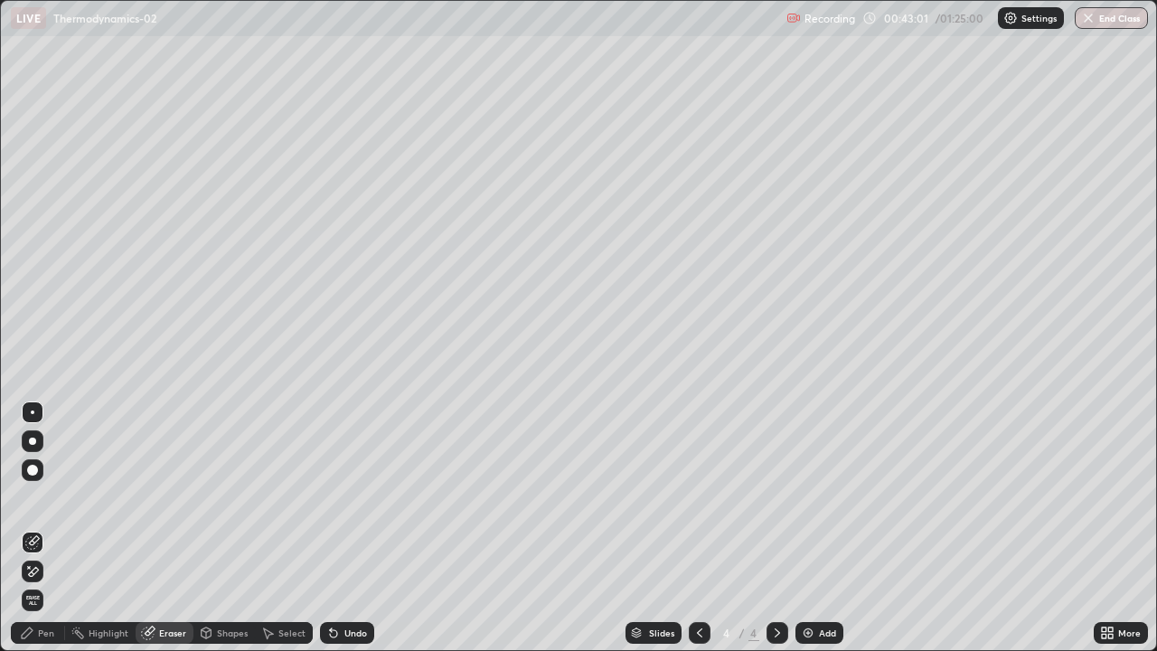
click at [39, 528] on div "Pen" at bounding box center [46, 632] width 16 height 9
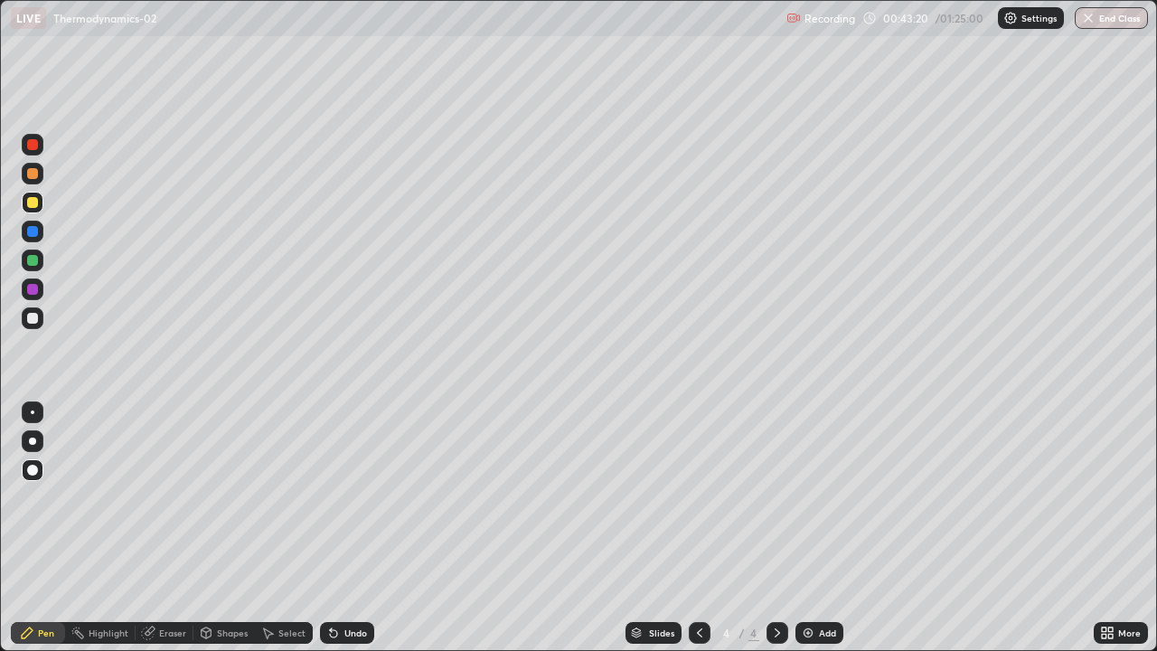
click at [32, 320] on div at bounding box center [32, 318] width 11 height 11
click at [353, 528] on div "Undo" at bounding box center [355, 632] width 23 height 9
click at [820, 528] on div "Add" at bounding box center [827, 632] width 17 height 9
click at [30, 205] on div at bounding box center [32, 202] width 11 height 11
click at [340, 528] on div "Undo" at bounding box center [347, 633] width 54 height 22
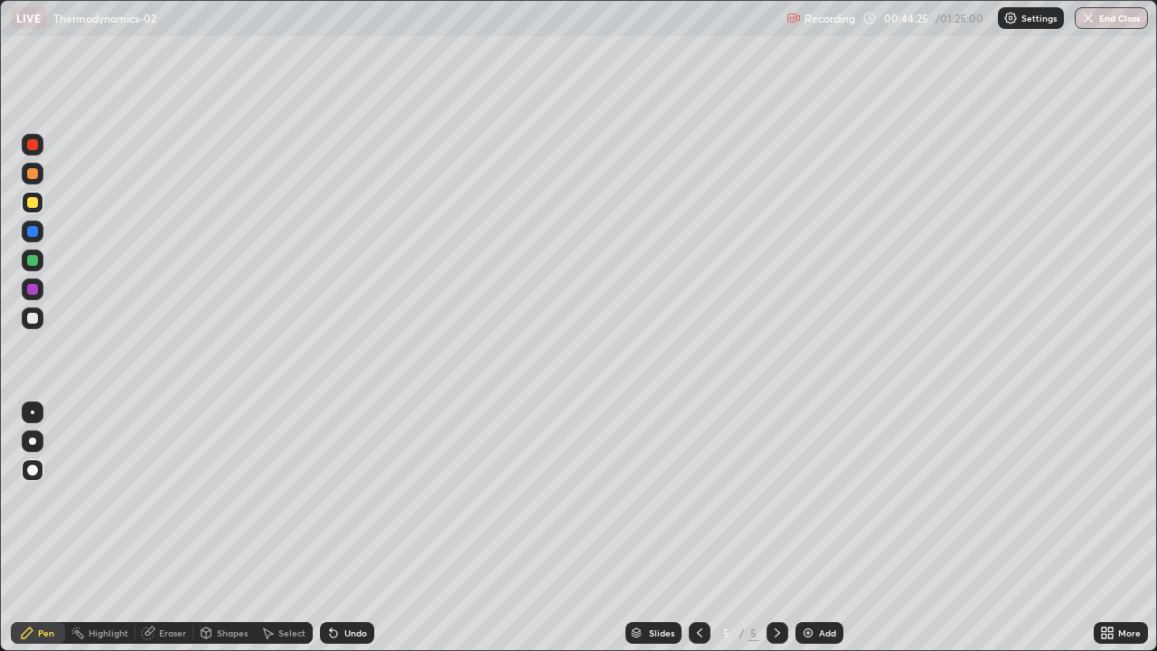
click at [351, 528] on div "Undo" at bounding box center [347, 633] width 54 height 22
click at [698, 528] on icon at bounding box center [699, 633] width 14 height 14
click at [776, 528] on icon at bounding box center [777, 633] width 14 height 14
click at [353, 528] on div "Undo" at bounding box center [347, 633] width 54 height 22
click at [347, 528] on div "Undo" at bounding box center [355, 632] width 23 height 9
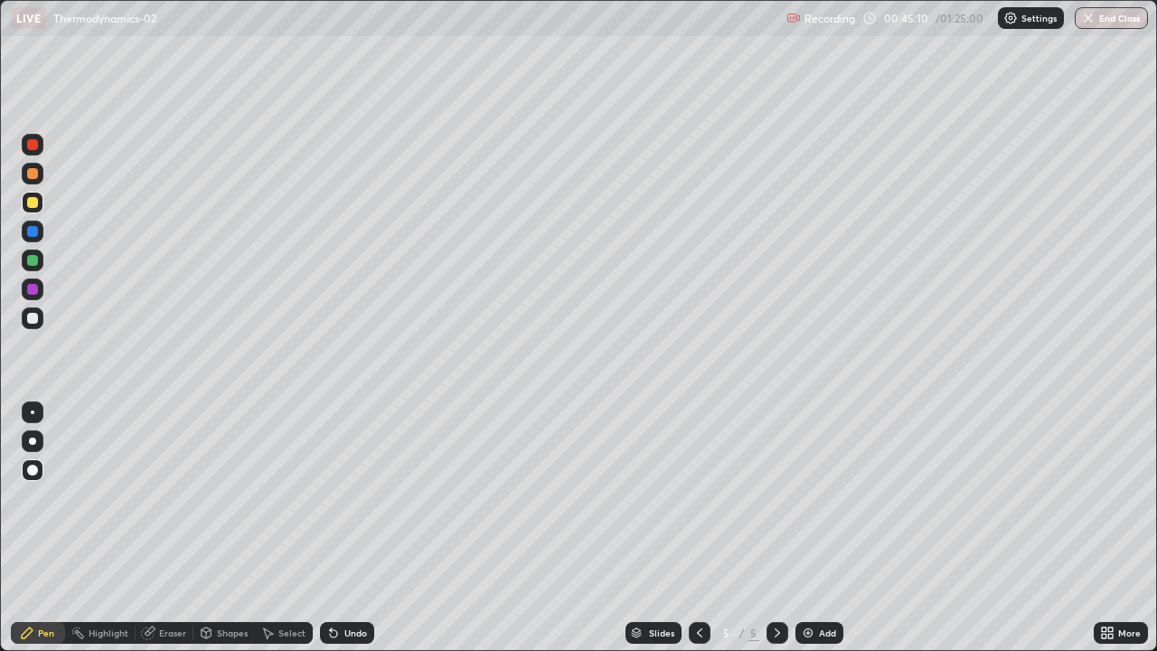
click at [339, 528] on div "Undo" at bounding box center [347, 633] width 54 height 22
click at [340, 528] on div "Undo" at bounding box center [347, 633] width 54 height 22
click at [341, 528] on div "Undo" at bounding box center [347, 633] width 54 height 22
click at [344, 528] on div "Undo" at bounding box center [347, 633] width 54 height 22
click at [348, 528] on div "Undo" at bounding box center [347, 633] width 54 height 22
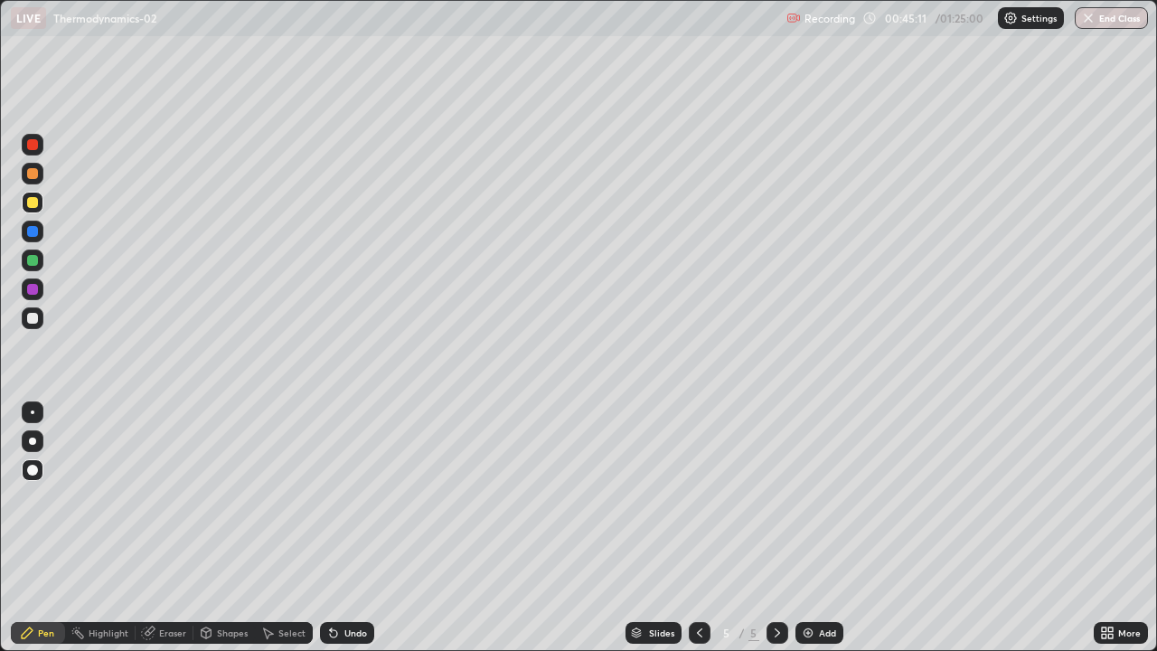
click at [347, 528] on div "Undo" at bounding box center [347, 633] width 54 height 22
click at [345, 528] on div "Undo" at bounding box center [347, 633] width 54 height 22
click at [346, 528] on div "Undo" at bounding box center [347, 633] width 54 height 22
click at [344, 528] on div "Undo" at bounding box center [347, 633] width 54 height 22
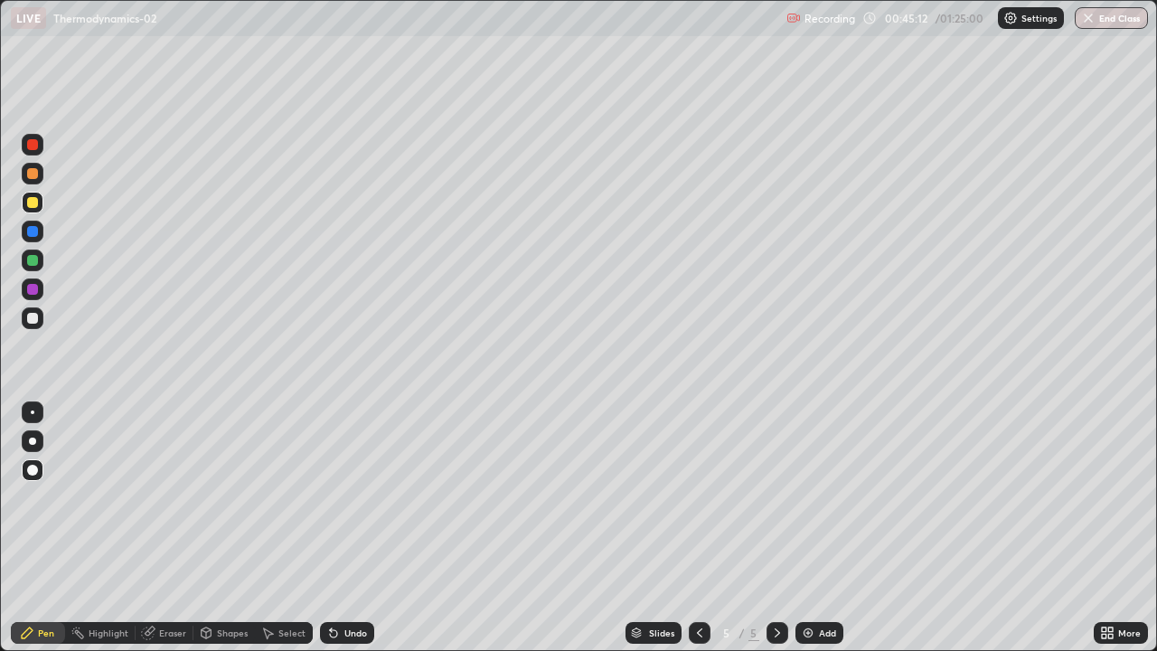
click at [348, 528] on div "Undo" at bounding box center [347, 633] width 54 height 22
click at [352, 528] on div "Undo" at bounding box center [347, 633] width 54 height 22
click at [354, 528] on div "Undo" at bounding box center [347, 633] width 54 height 22
click at [353, 528] on div "Undo" at bounding box center [347, 633] width 54 height 22
click at [703, 528] on icon at bounding box center [699, 633] width 14 height 14
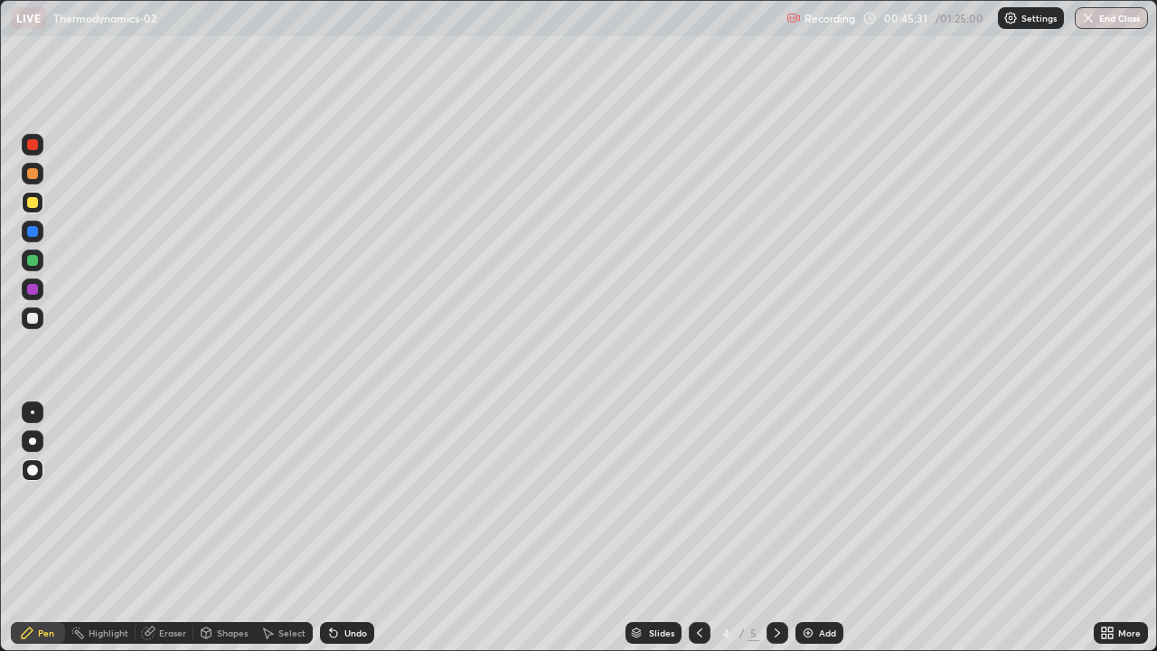
click at [776, 528] on icon at bounding box center [777, 633] width 14 height 14
click at [31, 231] on div at bounding box center [32, 231] width 11 height 11
click at [698, 528] on icon at bounding box center [699, 633] width 14 height 14
click at [704, 528] on div at bounding box center [700, 633] width 22 height 36
click at [778, 528] on icon at bounding box center [777, 633] width 14 height 14
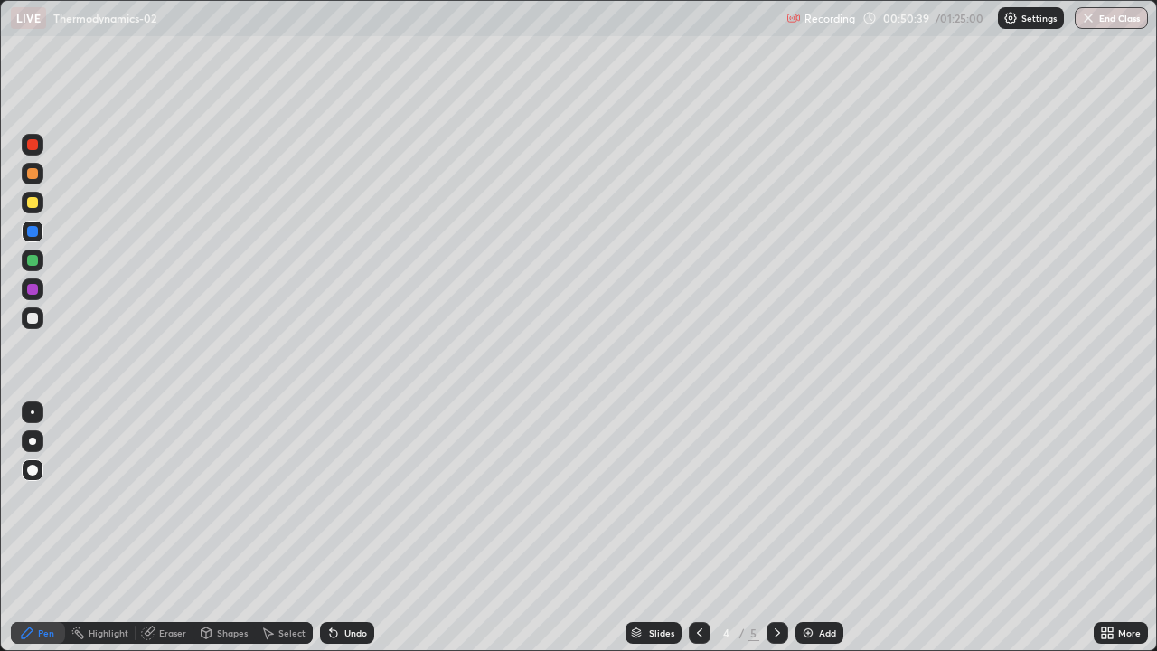
click at [699, 528] on icon at bounding box center [699, 632] width 5 height 9
click at [776, 528] on div at bounding box center [778, 633] width 22 height 22
click at [776, 528] on icon at bounding box center [777, 633] width 14 height 14
click at [698, 528] on icon at bounding box center [699, 633] width 14 height 14
click at [776, 528] on icon at bounding box center [777, 633] width 14 height 14
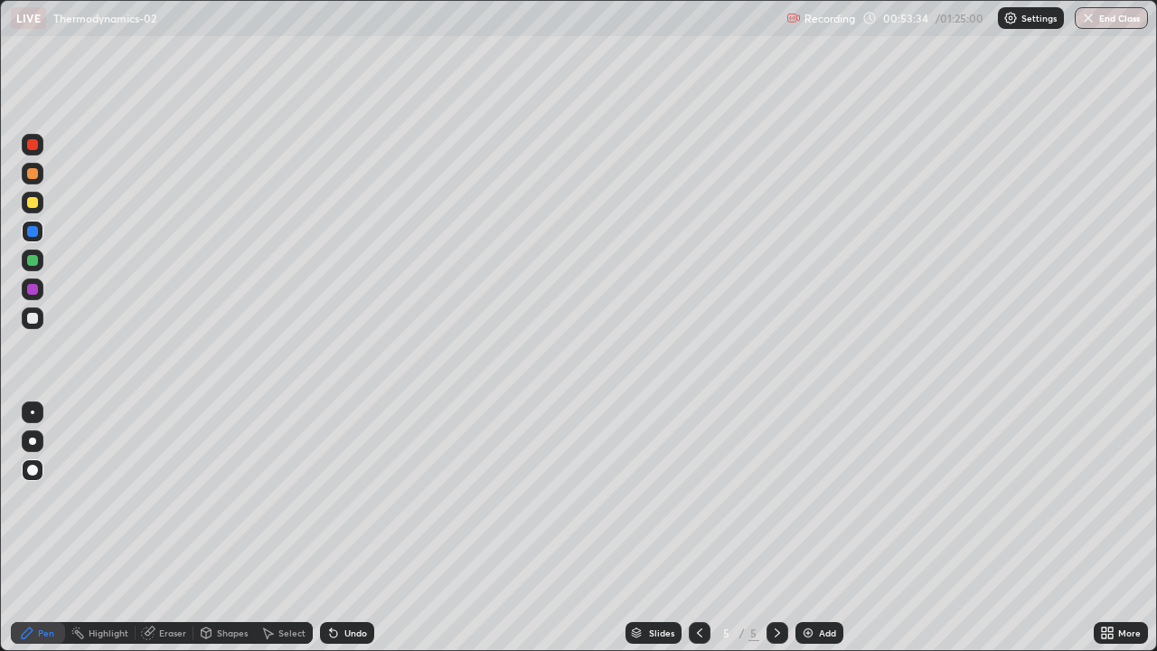
click at [819, 528] on div "Add" at bounding box center [827, 632] width 17 height 9
click at [1115, 20] on button "End Class" at bounding box center [1112, 18] width 71 height 22
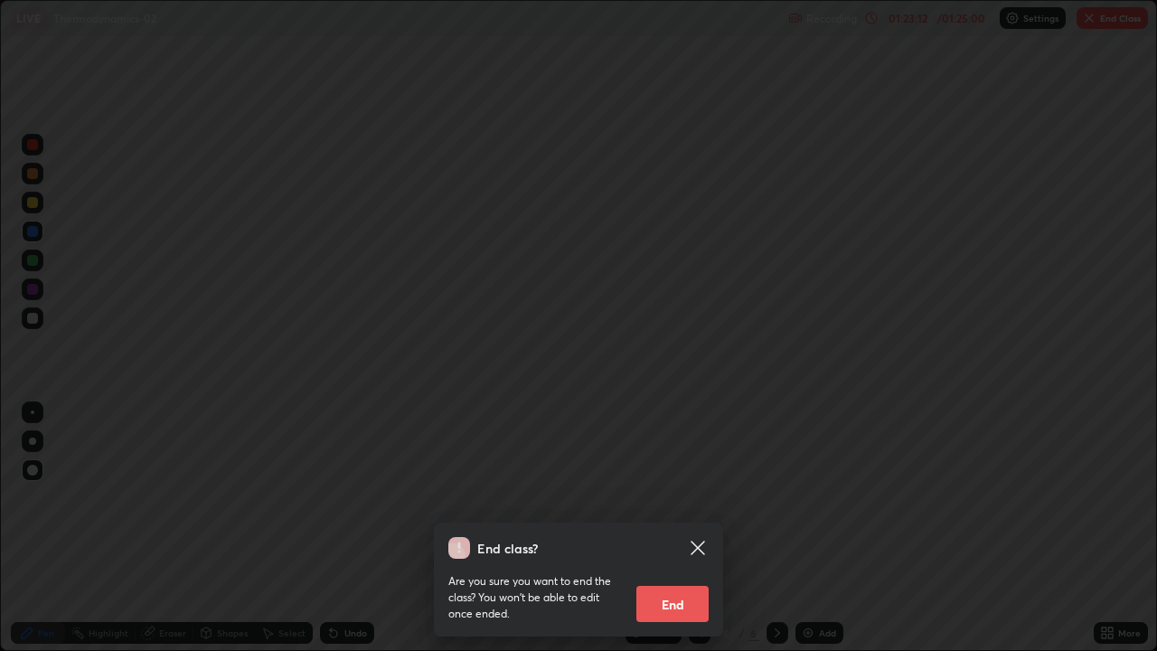
click at [678, 528] on button "End" at bounding box center [672, 604] width 72 height 36
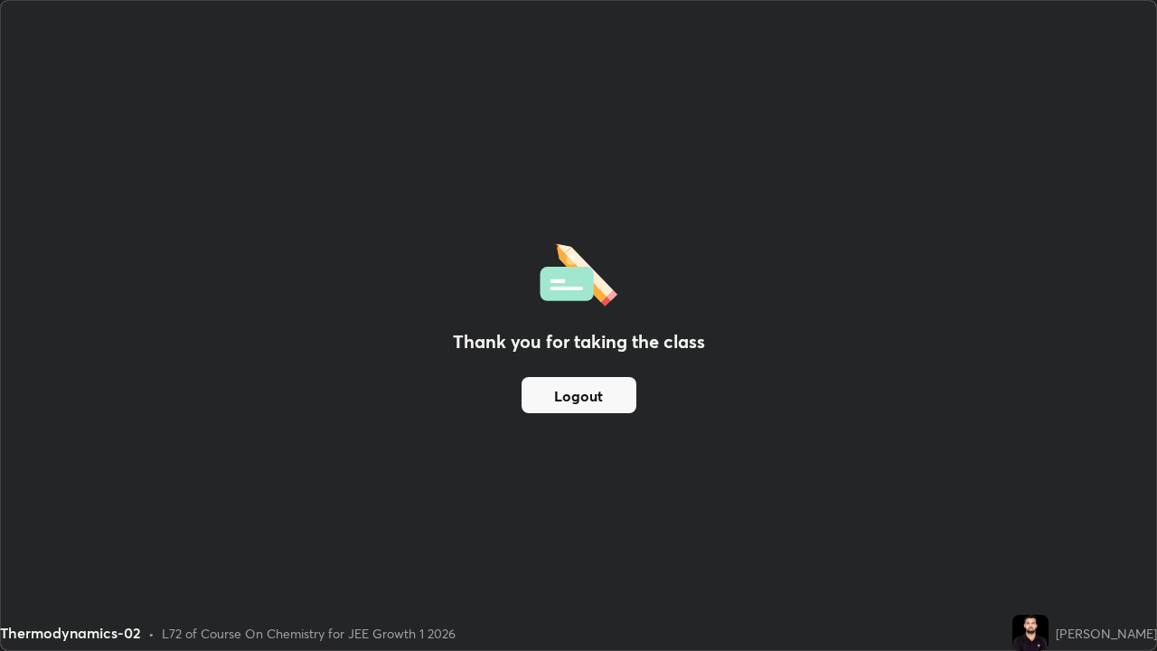
click at [593, 393] on button "Logout" at bounding box center [579, 395] width 115 height 36
click at [594, 393] on button "Logout" at bounding box center [579, 395] width 115 height 36
